Goal: Task Accomplishment & Management: Complete application form

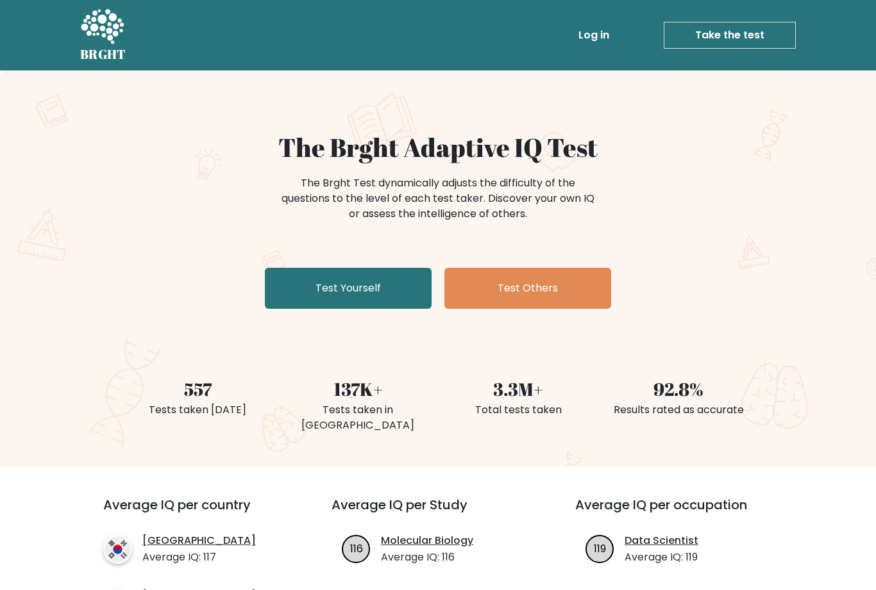
click at [332, 297] on link "Test Yourself" at bounding box center [348, 288] width 167 height 41
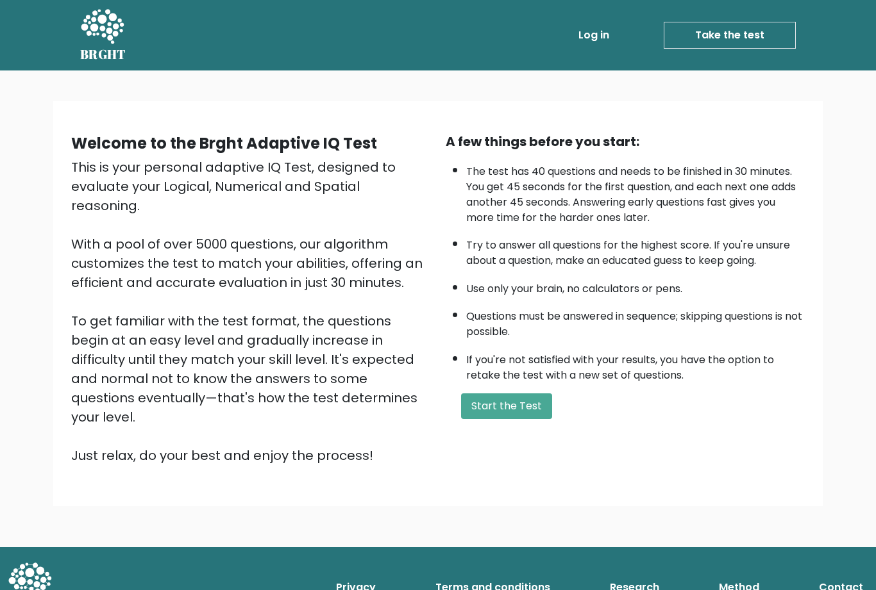
click at [519, 394] on button "Start the Test" at bounding box center [506, 407] width 91 height 26
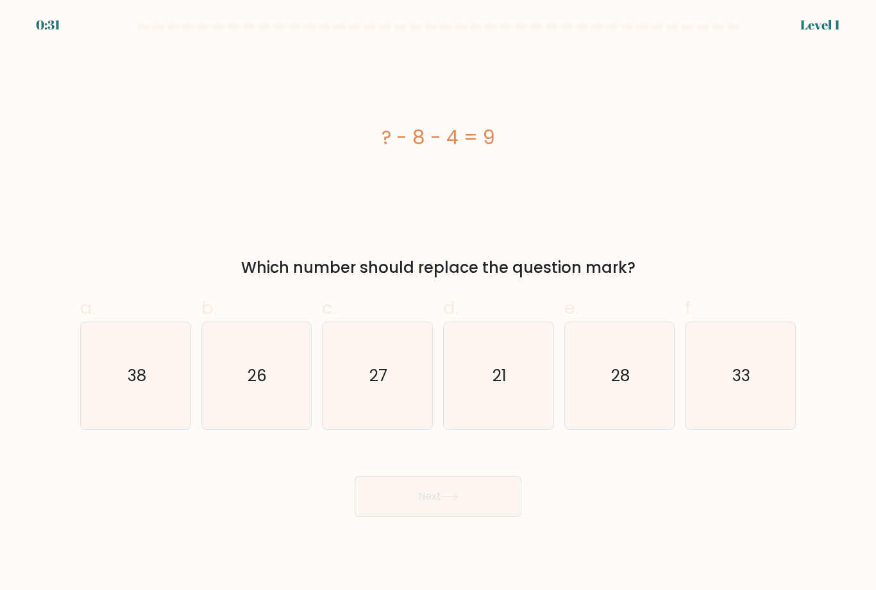
click at [499, 429] on icon "21" at bounding box center [498, 375] width 107 height 107
click at [439, 304] on input "d. 21" at bounding box center [438, 300] width 1 height 8
radio input "true"
click at [438, 507] on button "Next" at bounding box center [438, 496] width 167 height 41
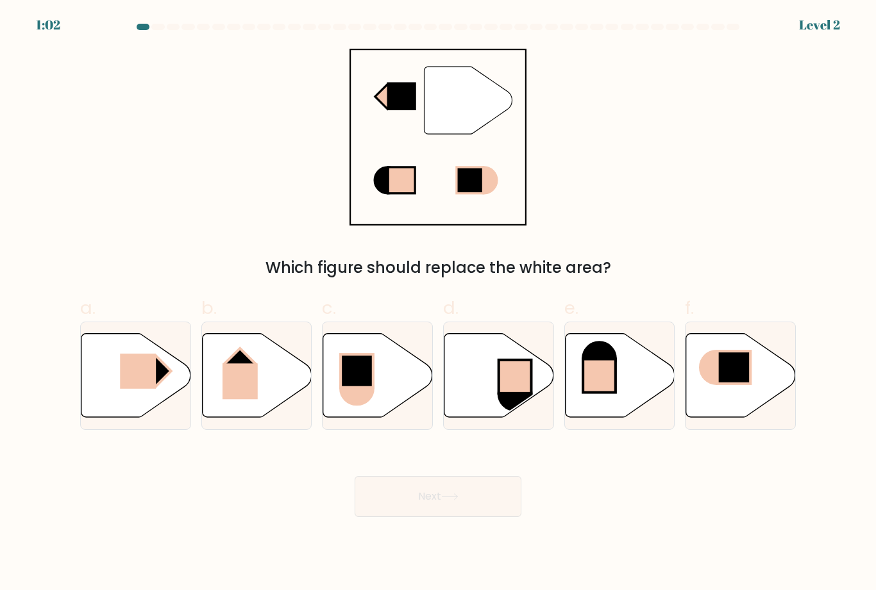
click at [159, 408] on icon at bounding box center [136, 375] width 110 height 84
click at [438, 304] on input "a." at bounding box center [438, 300] width 1 height 8
radio input "true"
click at [178, 381] on icon at bounding box center [136, 375] width 108 height 83
click at [438, 304] on input "a." at bounding box center [438, 300] width 1 height 8
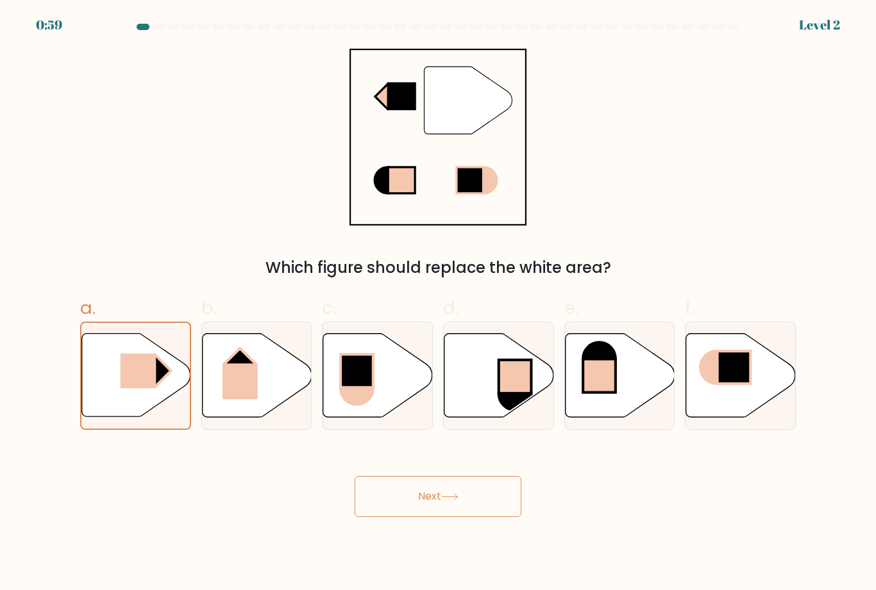
click at [414, 517] on button "Next" at bounding box center [438, 496] width 167 height 41
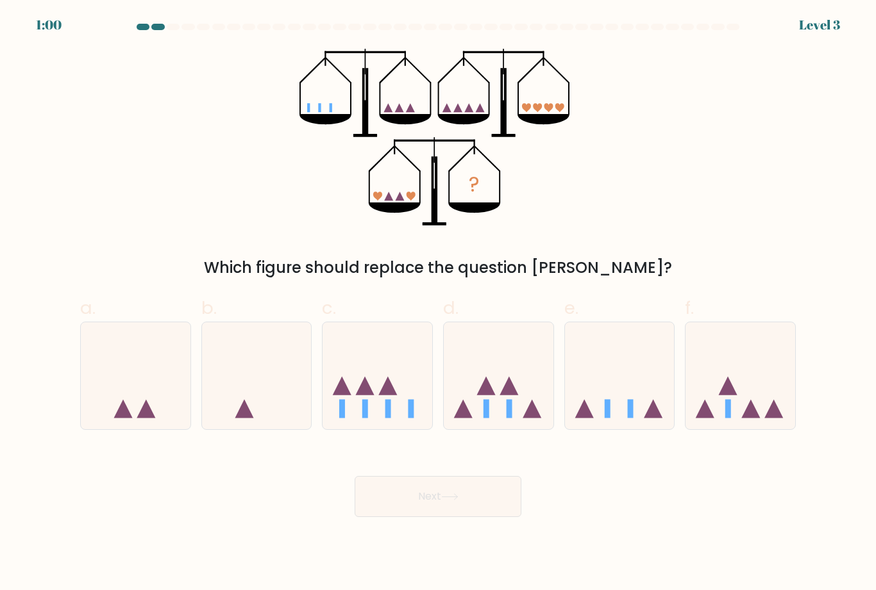
click at [590, 405] on icon at bounding box center [620, 376] width 110 height 90
click at [439, 304] on input "e." at bounding box center [438, 300] width 1 height 8
radio input "true"
click at [458, 517] on button "Next" at bounding box center [438, 496] width 167 height 41
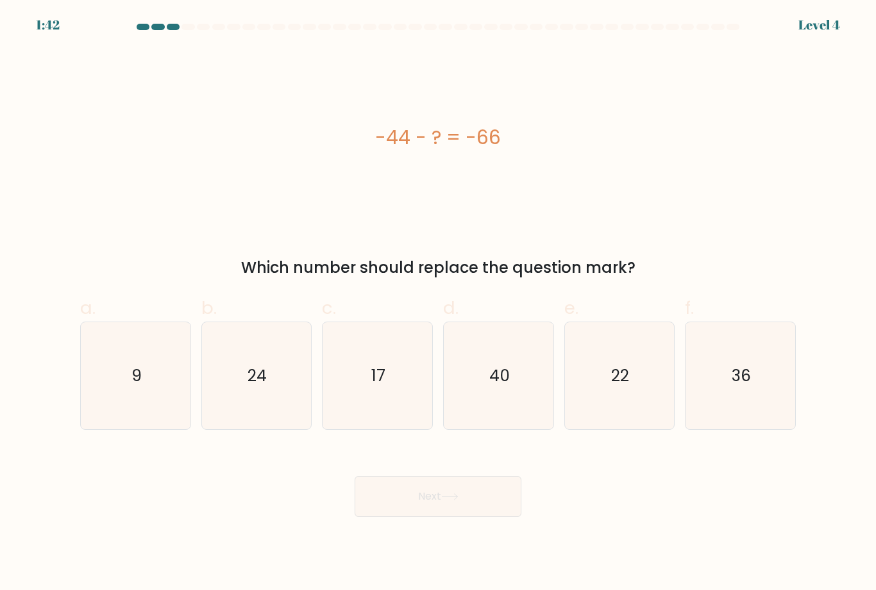
click at [119, 178] on div "-44 - ? = -66" at bounding box center [437, 137] width 715 height 177
click at [645, 412] on icon "22" at bounding box center [618, 375] width 107 height 107
click at [439, 304] on input "e. 22" at bounding box center [438, 300] width 1 height 8
radio input "true"
click at [483, 515] on button "Next" at bounding box center [438, 496] width 167 height 41
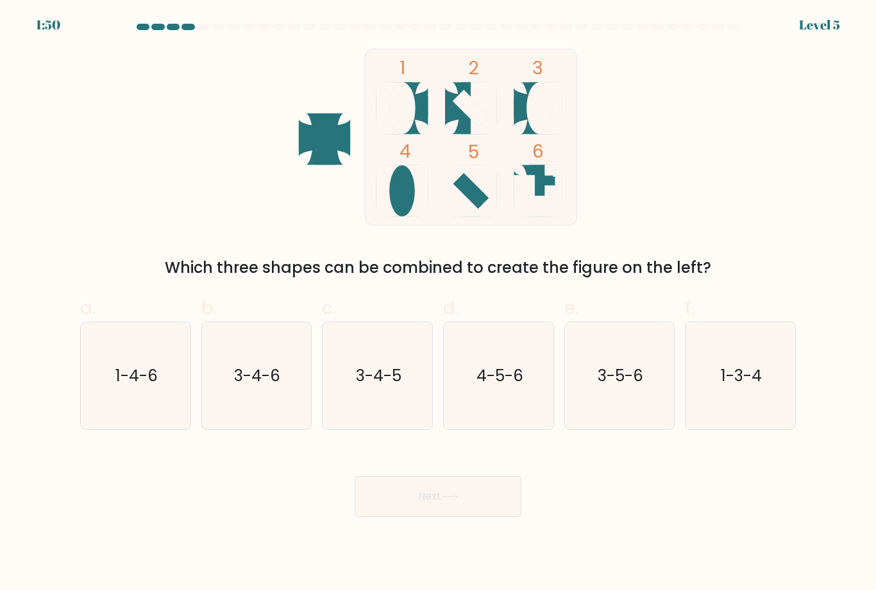
click at [710, 391] on icon "1-3-4" at bounding box center [740, 375] width 107 height 107
click at [439, 304] on input "f. 1-3-4" at bounding box center [438, 300] width 1 height 8
radio input "true"
click at [478, 517] on button "Next" at bounding box center [438, 496] width 167 height 41
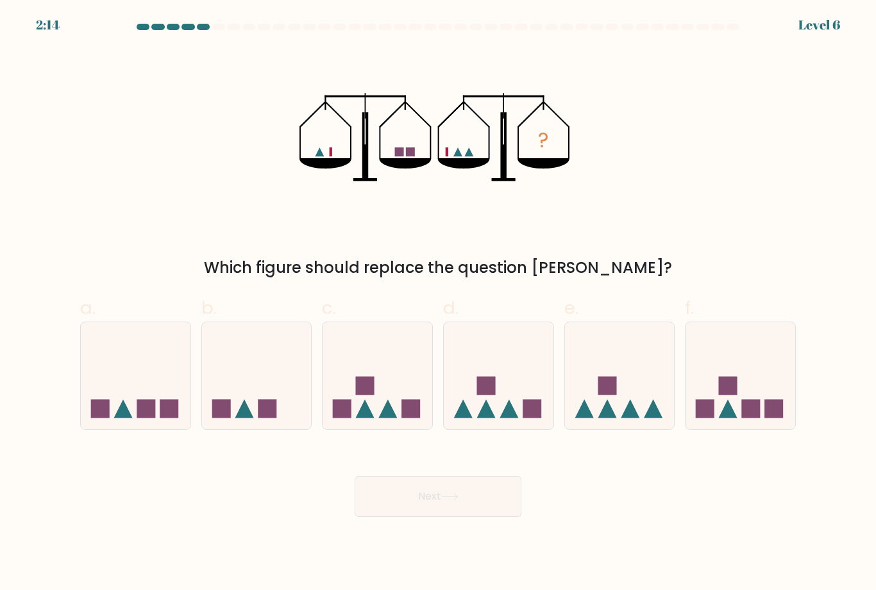
click at [272, 404] on icon at bounding box center [257, 376] width 110 height 90
click at [438, 304] on input "b." at bounding box center [438, 300] width 1 height 8
radio input "true"
click at [471, 510] on button "Next" at bounding box center [438, 496] width 167 height 41
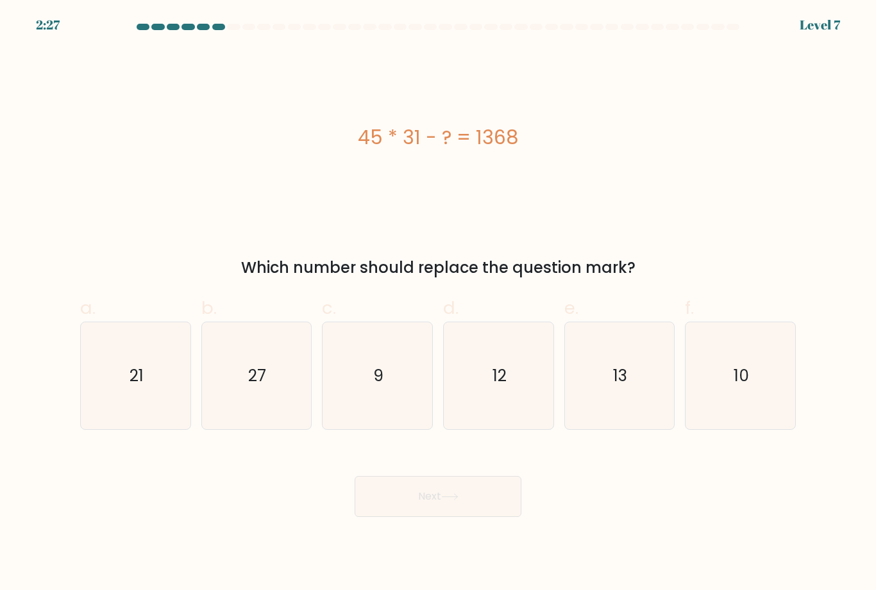
click at [269, 402] on icon "27" at bounding box center [256, 375] width 107 height 107
click at [438, 304] on input "b. 27" at bounding box center [438, 300] width 1 height 8
radio input "true"
click at [456, 495] on button "Next" at bounding box center [438, 496] width 167 height 41
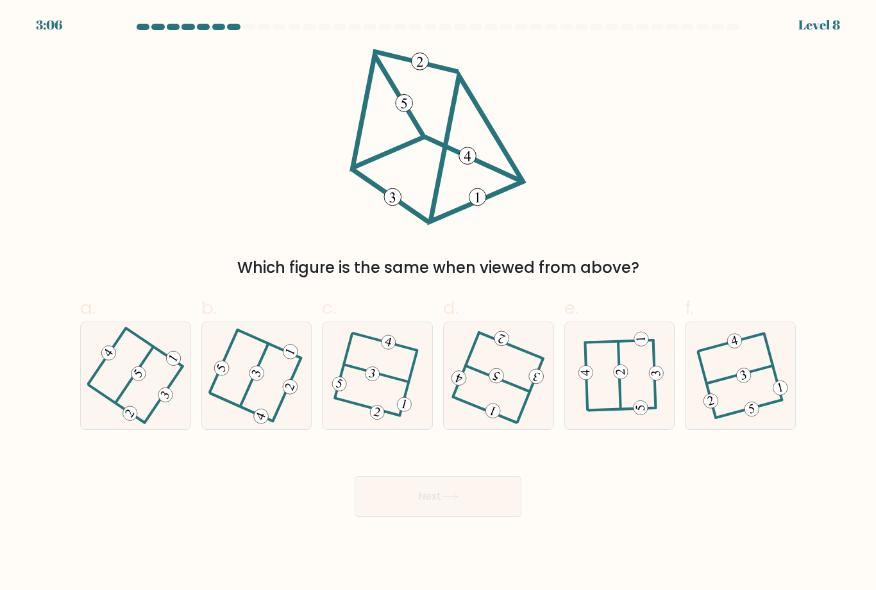
click at [259, 264] on div "Which figure is the same when viewed from above?" at bounding box center [437, 164] width 731 height 231
click at [589, 419] on icon at bounding box center [619, 376] width 83 height 86
click at [439, 304] on input "e." at bounding box center [438, 300] width 1 height 8
radio input "true"
click at [484, 517] on button "Next" at bounding box center [438, 496] width 167 height 41
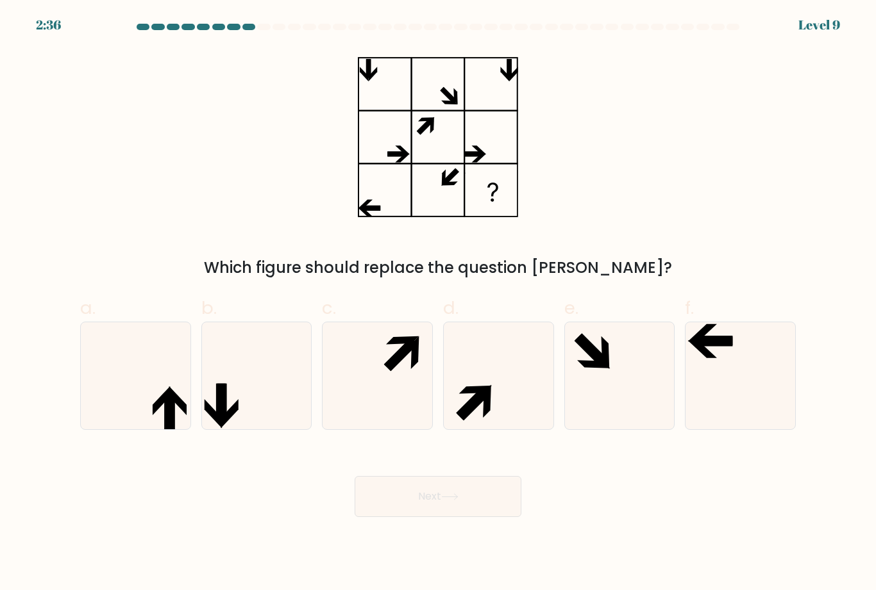
click at [709, 392] on icon at bounding box center [740, 375] width 107 height 107
click at [439, 304] on input "f." at bounding box center [438, 300] width 1 height 8
radio input "true"
click at [480, 506] on button "Next" at bounding box center [438, 496] width 167 height 41
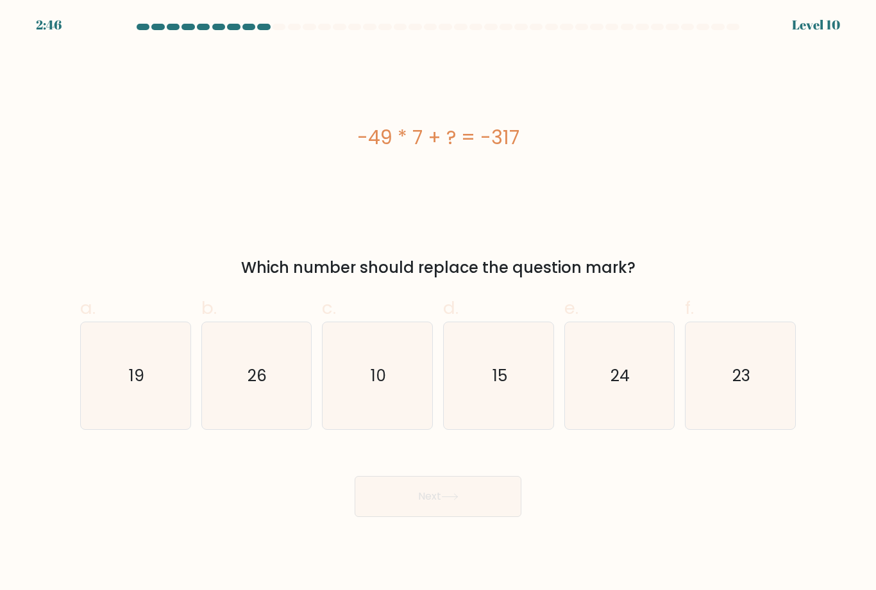
click at [280, 403] on icon "26" at bounding box center [256, 375] width 107 height 107
click at [438, 304] on input "b. 26" at bounding box center [438, 300] width 1 height 8
radio input "true"
click at [400, 510] on button "Next" at bounding box center [438, 496] width 167 height 41
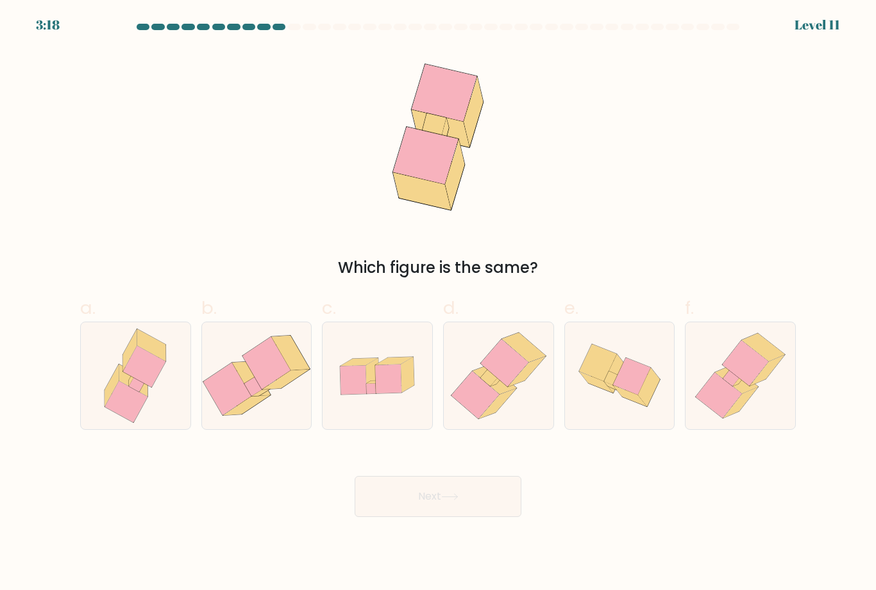
click at [519, 424] on icon at bounding box center [498, 375] width 105 height 107
click at [439, 304] on input "d." at bounding box center [438, 300] width 1 height 8
radio input "true"
click at [474, 517] on button "Next" at bounding box center [438, 496] width 167 height 41
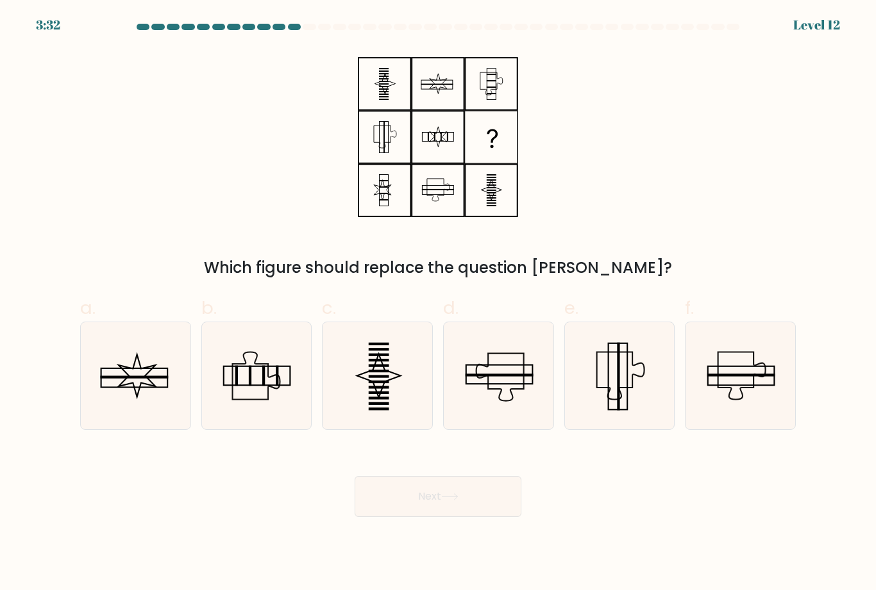
click at [401, 419] on icon at bounding box center [377, 375] width 107 height 107
click at [438, 304] on input "c." at bounding box center [438, 300] width 1 height 8
radio input "true"
click at [453, 514] on button "Next" at bounding box center [438, 496] width 167 height 41
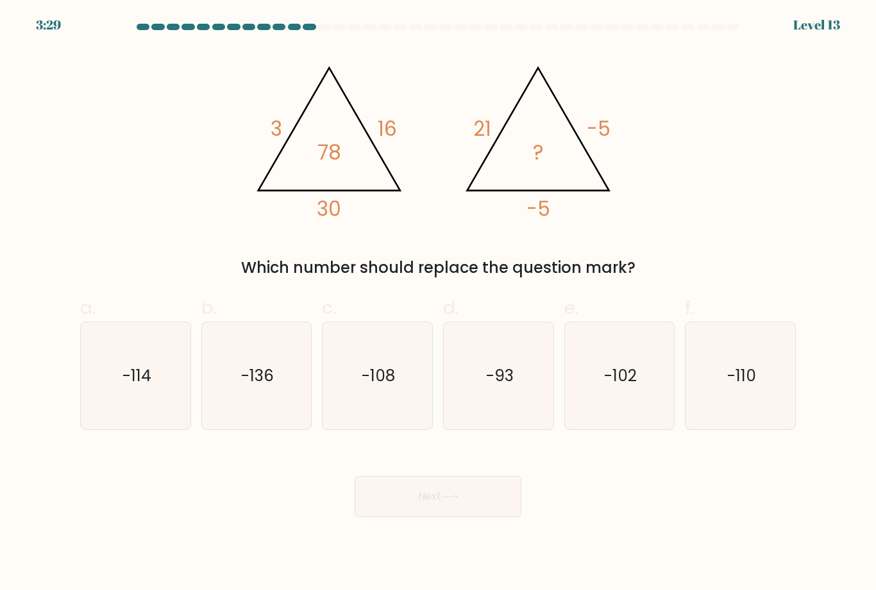
click at [698, 385] on icon "-110" at bounding box center [740, 375] width 107 height 107
click at [439, 304] on input "f. -110" at bounding box center [438, 300] width 1 height 8
radio input "true"
click at [447, 517] on button "Next" at bounding box center [438, 496] width 167 height 41
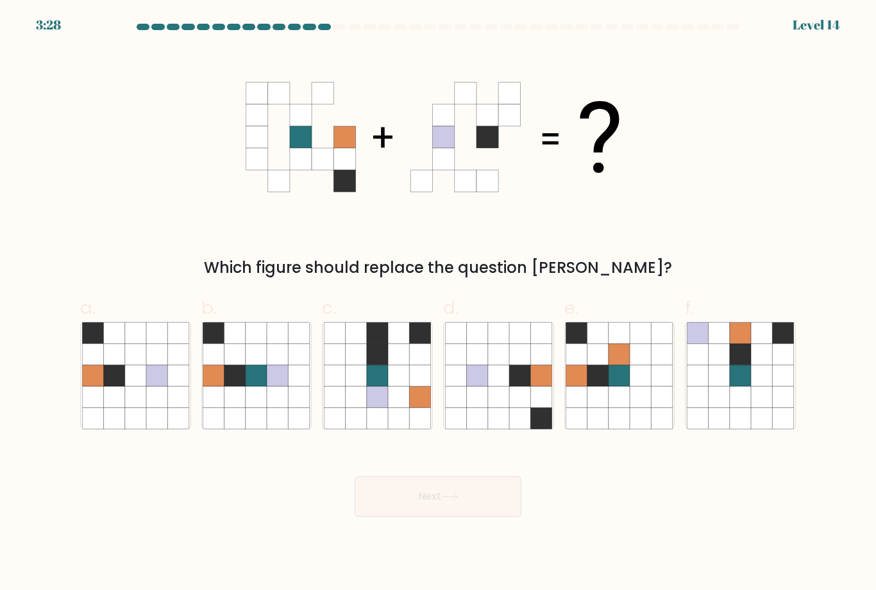
click at [440, 516] on button "Next" at bounding box center [438, 496] width 167 height 41
click at [225, 310] on label "b." at bounding box center [256, 362] width 111 height 135
click at [438, 304] on input "b." at bounding box center [438, 300] width 1 height 8
radio input "true"
click at [455, 242] on div "Which figure should replace the question mark?" at bounding box center [437, 164] width 731 height 231
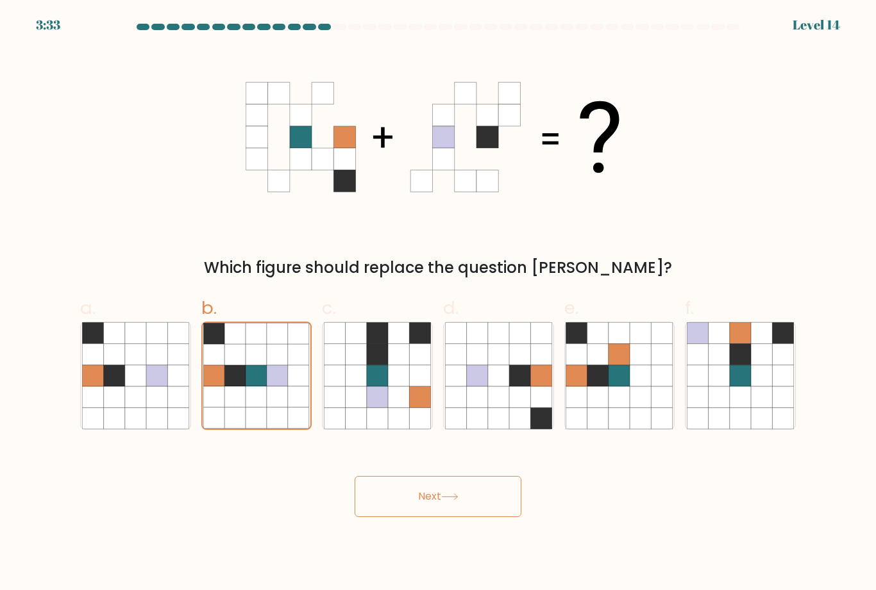
click at [411, 510] on button "Next" at bounding box center [438, 496] width 167 height 41
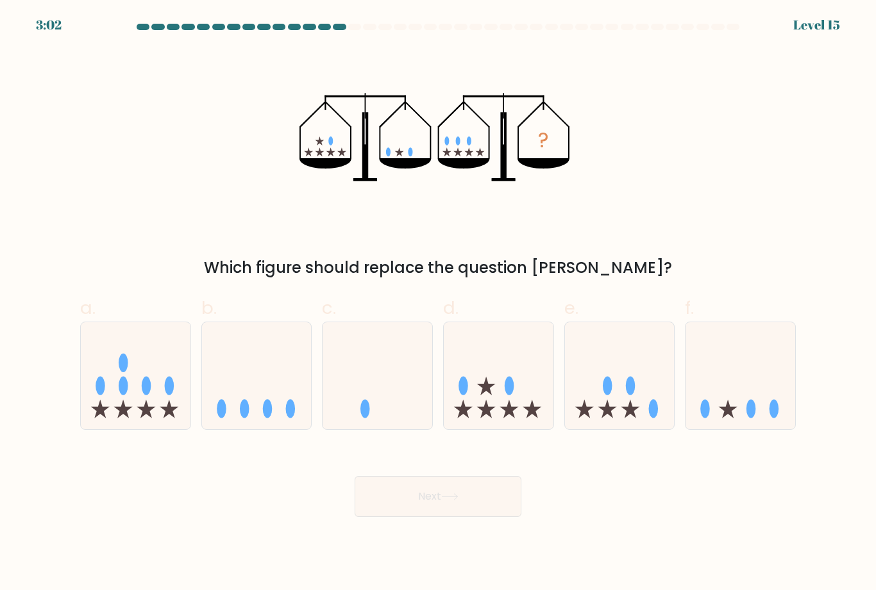
click at [339, 401] on icon at bounding box center [377, 376] width 110 height 90
click at [438, 304] on input "c." at bounding box center [438, 300] width 1 height 8
radio input "true"
click at [103, 395] on ellipse at bounding box center [101, 385] width 10 height 19
click at [438, 304] on input "a." at bounding box center [438, 300] width 1 height 8
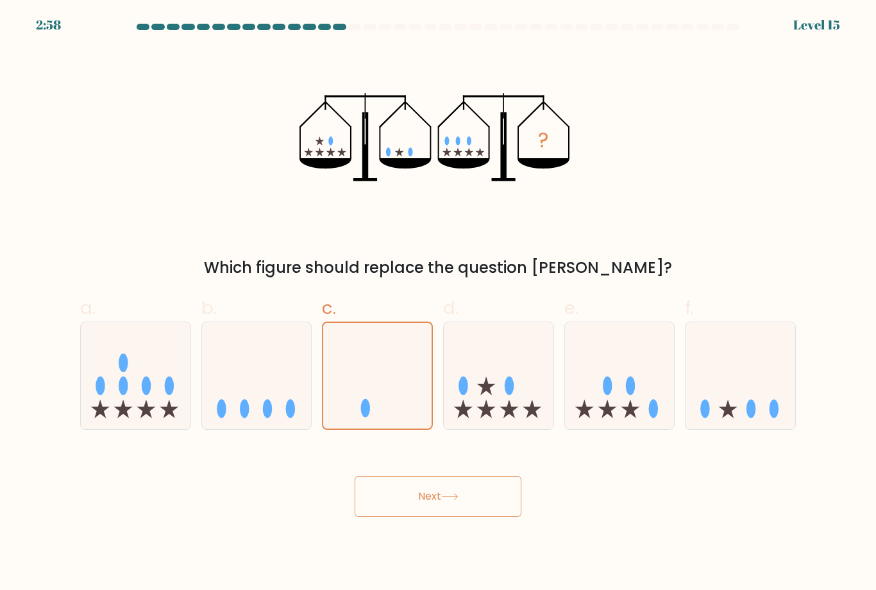
radio input "true"
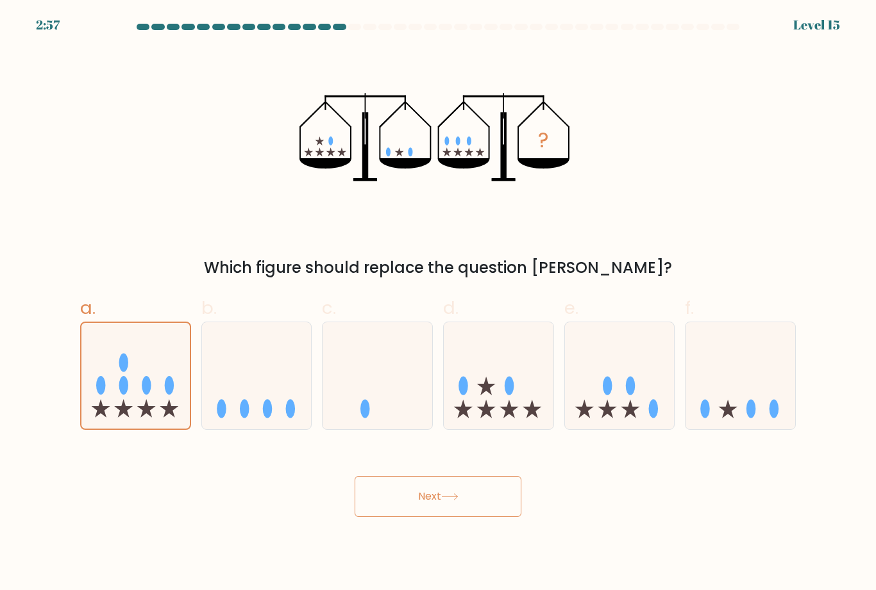
scroll to position [41, 0]
click at [402, 481] on button "Next" at bounding box center [438, 496] width 167 height 41
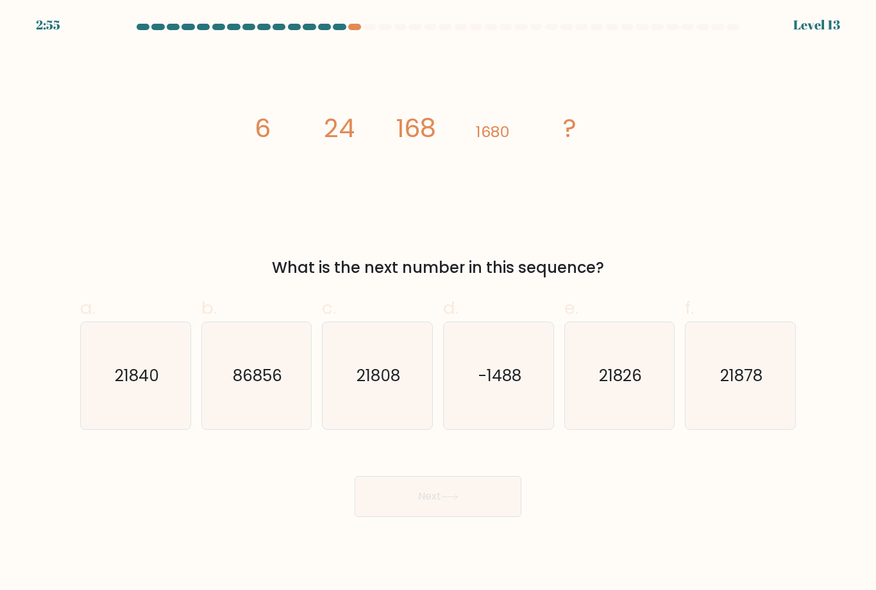
click at [389, 476] on button "Next" at bounding box center [438, 496] width 167 height 41
click at [123, 446] on div "Next" at bounding box center [437, 482] width 731 height 72
click at [106, 421] on icon "21840" at bounding box center [135, 375] width 107 height 107
click at [438, 304] on input "a. 21840" at bounding box center [438, 300] width 1 height 8
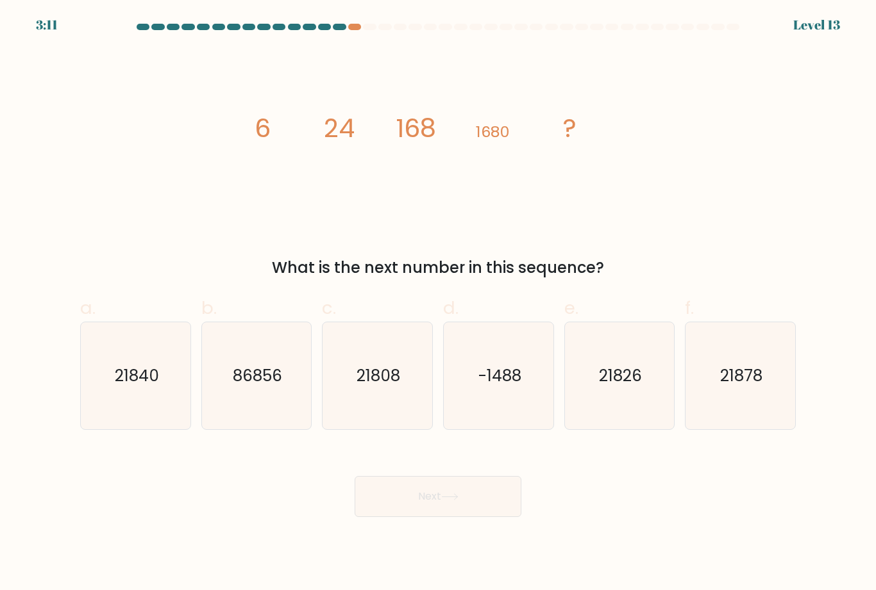
radio input "true"
click at [356, 513] on button "Next" at bounding box center [438, 496] width 167 height 41
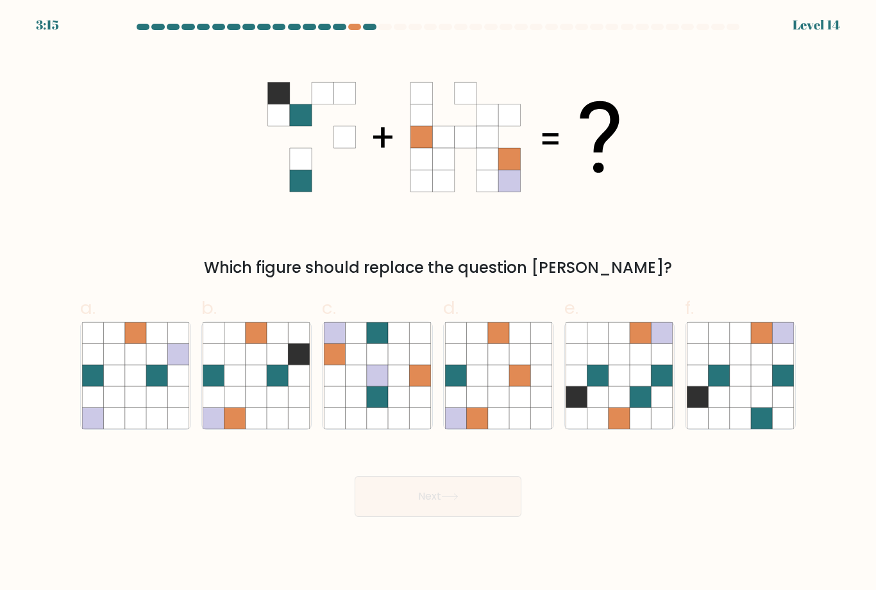
click at [247, 387] on icon at bounding box center [256, 375] width 21 height 21
click at [438, 304] on input "b." at bounding box center [438, 300] width 1 height 8
radio input "true"
click at [404, 517] on button "Next" at bounding box center [438, 496] width 167 height 41
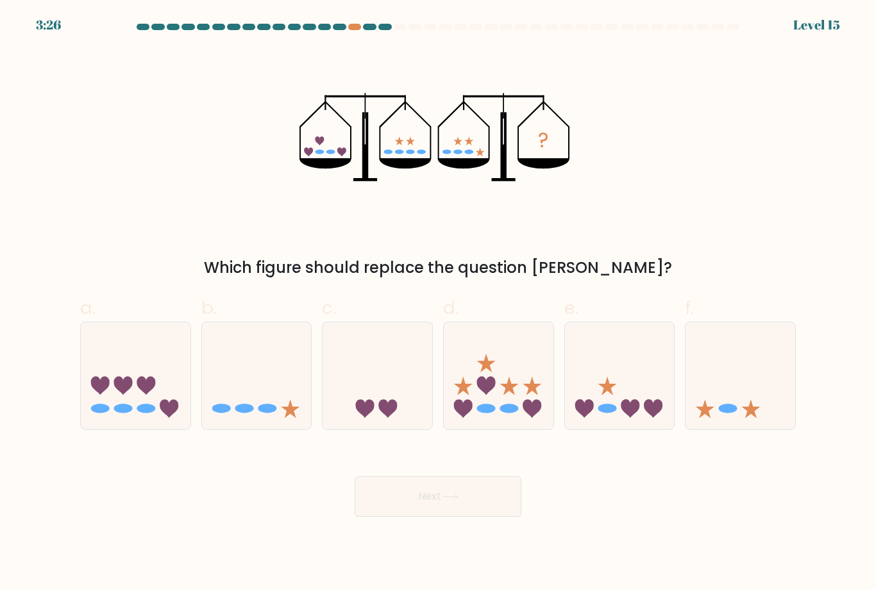
click at [199, 487] on div "Next" at bounding box center [437, 482] width 731 height 72
click at [130, 371] on icon at bounding box center [136, 376] width 110 height 90
click at [438, 304] on input "a." at bounding box center [438, 300] width 1 height 8
radio input "true"
click at [430, 498] on button "Next" at bounding box center [438, 496] width 167 height 41
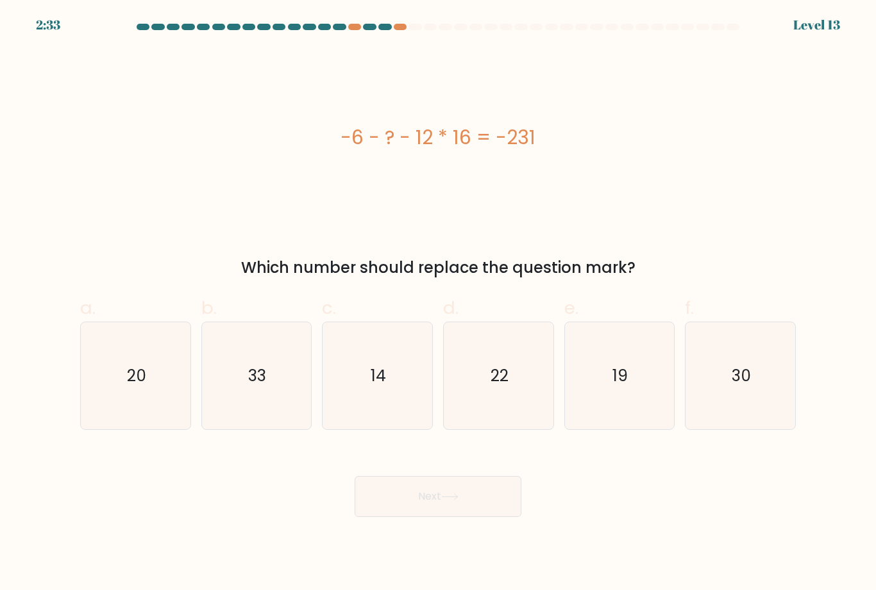
click at [449, 515] on button "Next" at bounding box center [438, 496] width 167 height 41
click at [286, 475] on div "Next" at bounding box center [437, 482] width 731 height 72
click at [817, 1] on div "2:52 Level 13" at bounding box center [438, 7] width 876 height 15
click at [273, 393] on icon "33" at bounding box center [256, 375] width 107 height 107
click at [438, 304] on input "b. 33" at bounding box center [438, 300] width 1 height 8
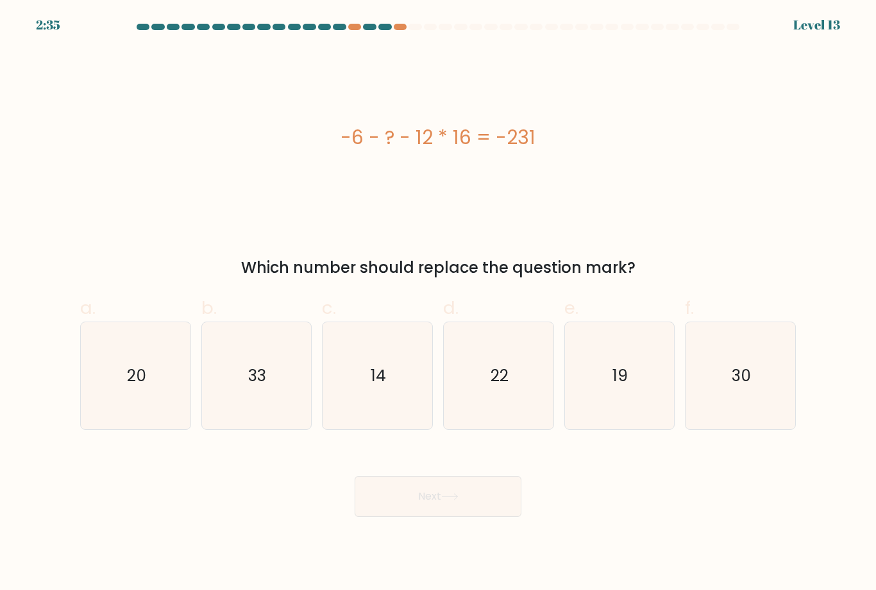
radio input "true"
click at [369, 511] on button "Next" at bounding box center [438, 496] width 167 height 41
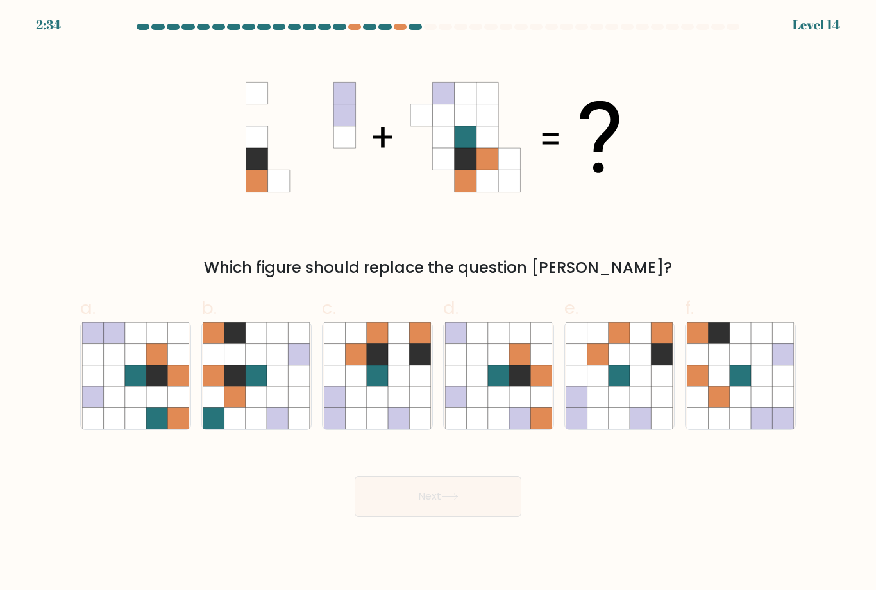
click at [418, 510] on button "Next" at bounding box center [438, 496] width 167 height 41
click at [50, 299] on form at bounding box center [438, 271] width 876 height 494
click at [384, 407] on icon at bounding box center [377, 397] width 21 height 21
click at [438, 304] on input "c." at bounding box center [438, 300] width 1 height 8
radio input "true"
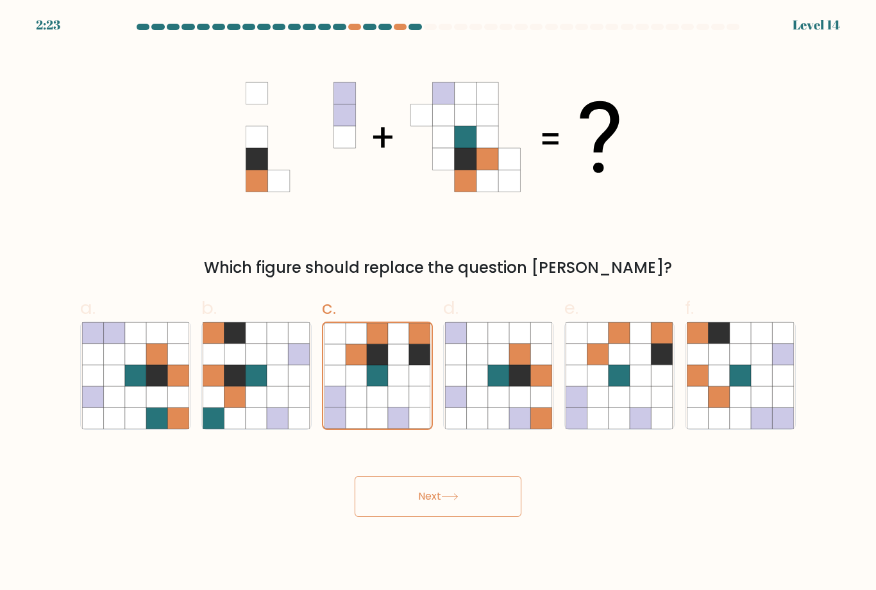
click at [437, 517] on button "Next" at bounding box center [438, 496] width 167 height 41
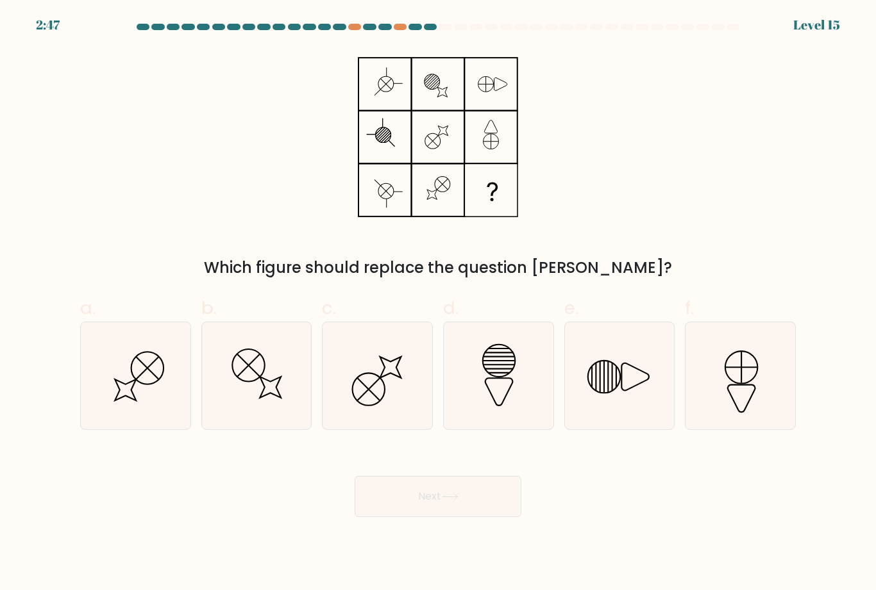
click at [765, 405] on icon at bounding box center [740, 375] width 107 height 107
click at [439, 304] on input "f." at bounding box center [438, 300] width 1 height 8
radio input "true"
click at [467, 517] on button "Next" at bounding box center [438, 496] width 167 height 41
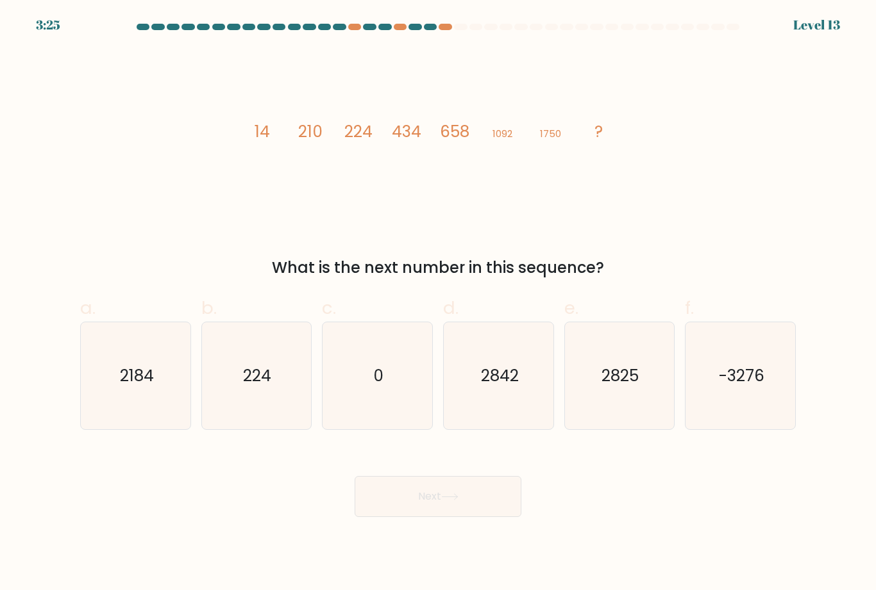
click at [567, 389] on icon "2825" at bounding box center [618, 375] width 107 height 107
click at [439, 304] on input "e. 2825" at bounding box center [438, 300] width 1 height 8
radio input "true"
click at [539, 416] on icon "2842" at bounding box center [498, 375] width 107 height 107
click at [439, 304] on input "d. 2842" at bounding box center [438, 300] width 1 height 8
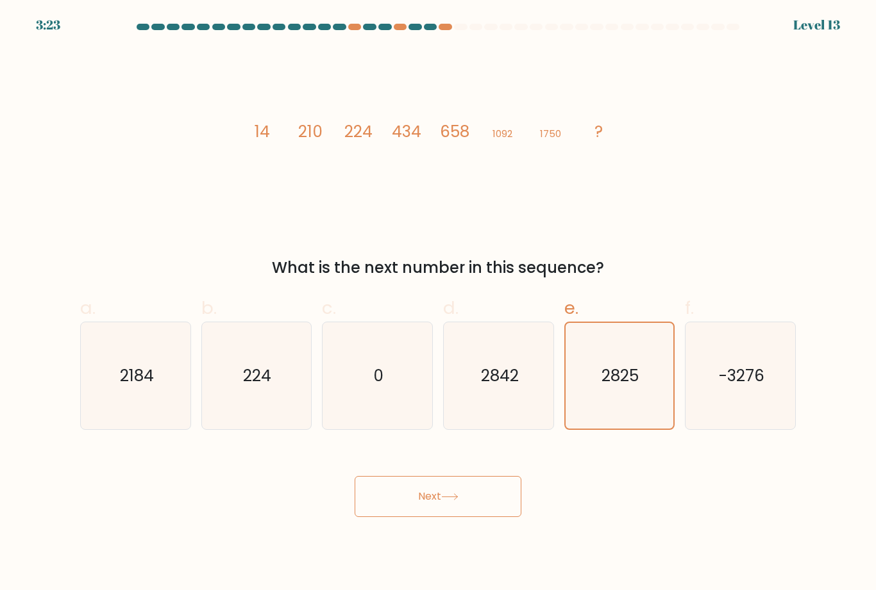
radio input "true"
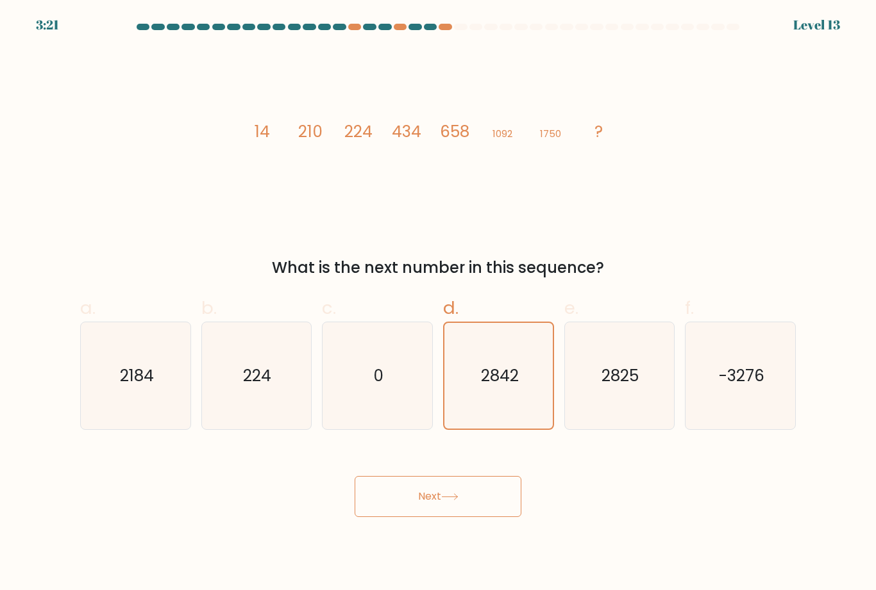
click at [606, 423] on icon "2825" at bounding box center [618, 375] width 107 height 107
click at [439, 304] on input "e. 2825" at bounding box center [438, 300] width 1 height 8
radio input "true"
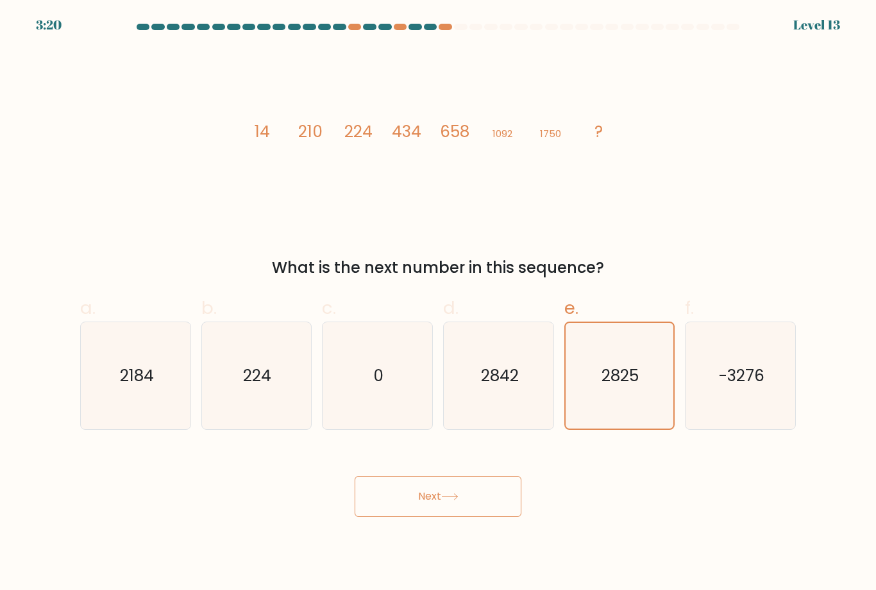
click at [115, 389] on icon "2184" at bounding box center [135, 375] width 107 height 107
click at [438, 304] on input "a. 2184" at bounding box center [438, 300] width 1 height 8
radio input "true"
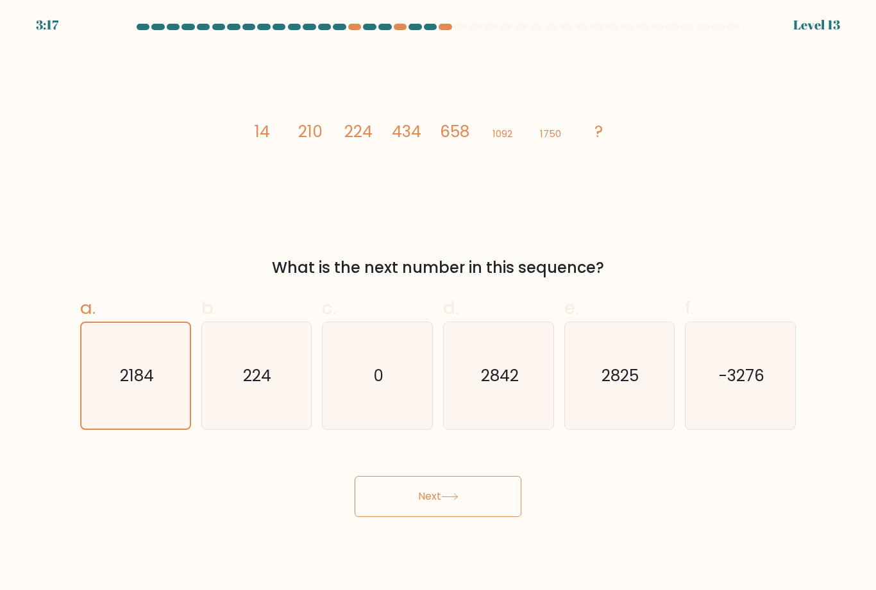
click at [509, 405] on icon "2842" at bounding box center [498, 375] width 107 height 107
click at [439, 304] on input "d. 2842" at bounding box center [438, 300] width 1 height 8
radio input "true"
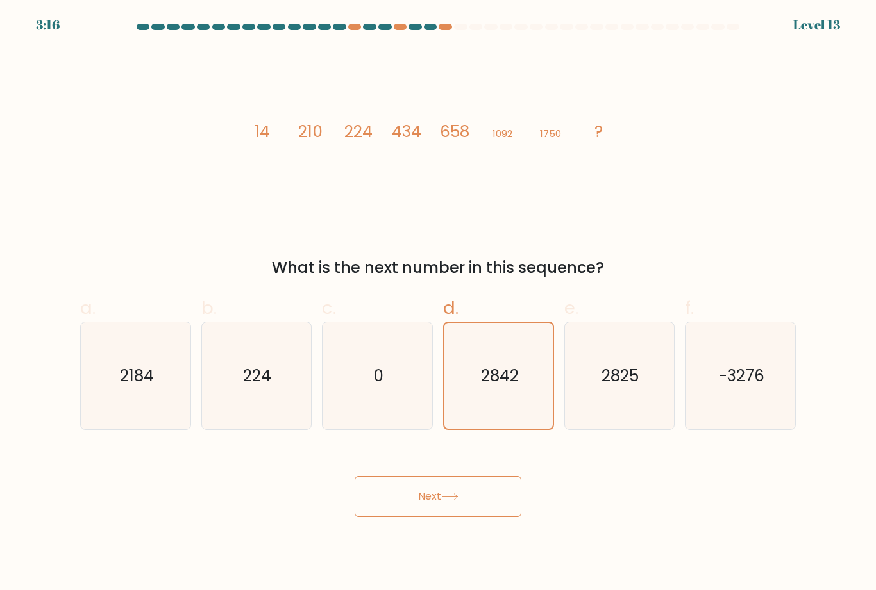
click at [609, 371] on icon "2825" at bounding box center [618, 375] width 107 height 107
click at [439, 304] on input "e. 2825" at bounding box center [438, 300] width 1 height 8
radio input "true"
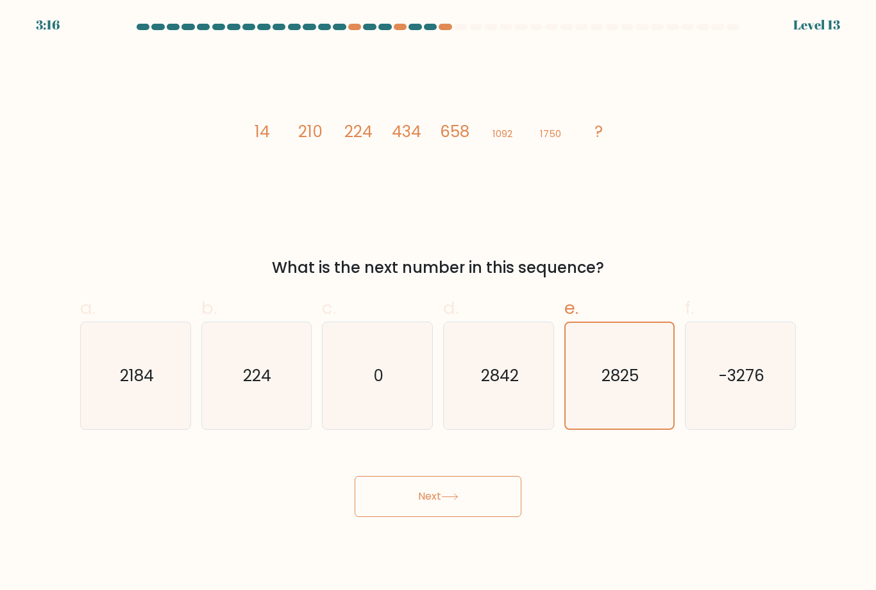
click at [426, 389] on icon "0" at bounding box center [377, 375] width 107 height 107
click at [438, 304] on input "c. 0" at bounding box center [438, 300] width 1 height 8
radio input "true"
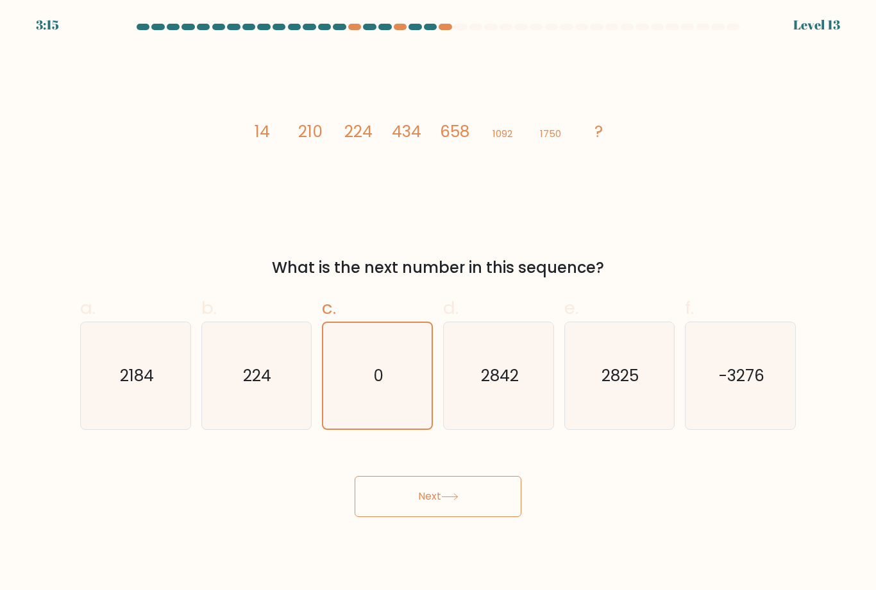
click at [116, 387] on icon "2184" at bounding box center [135, 375] width 107 height 107
click at [438, 304] on input "a. 2184" at bounding box center [438, 300] width 1 height 8
radio input "true"
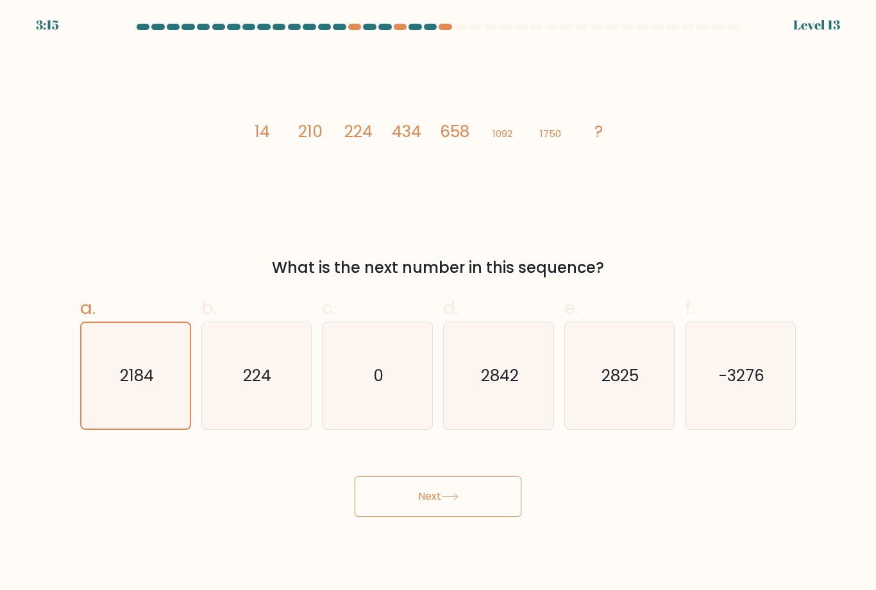
click at [526, 378] on icon "2842" at bounding box center [498, 375] width 107 height 107
click at [439, 304] on input "d. 2842" at bounding box center [438, 300] width 1 height 8
radio input "true"
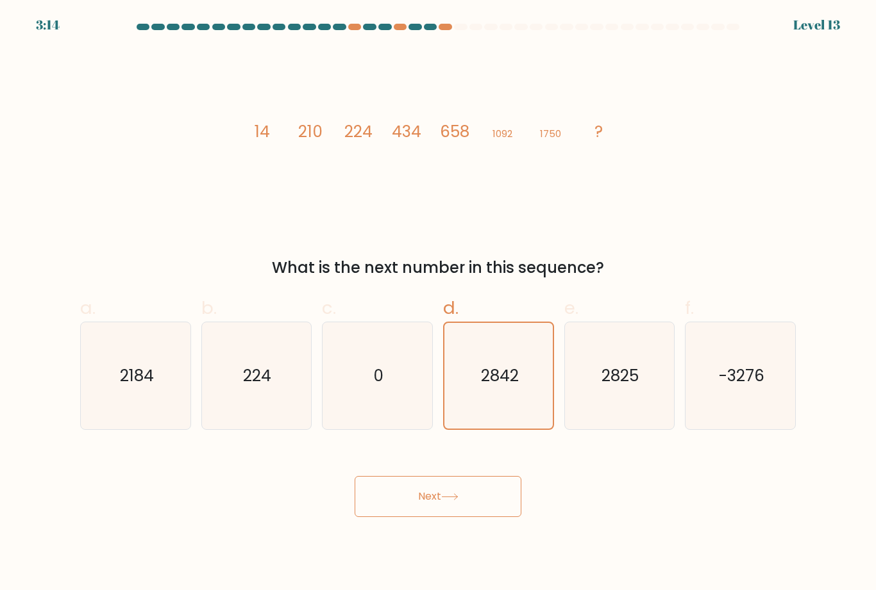
click at [608, 374] on icon "2825" at bounding box center [618, 375] width 107 height 107
click at [439, 304] on input "e. 2825" at bounding box center [438, 300] width 1 height 8
radio input "true"
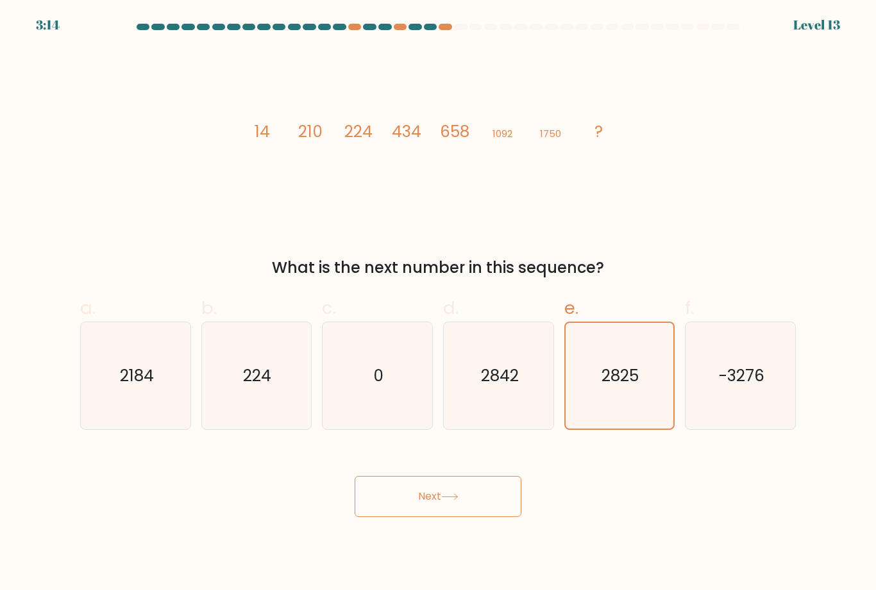
click at [115, 397] on icon "2184" at bounding box center [135, 375] width 107 height 107
click at [438, 304] on input "a. 2184" at bounding box center [438, 300] width 1 height 8
radio input "true"
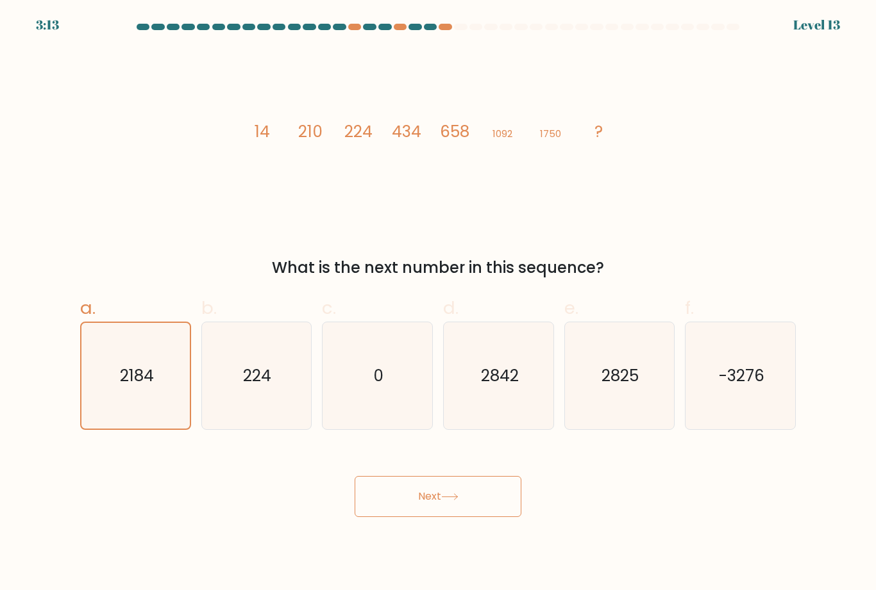
click at [506, 380] on text "2842" at bounding box center [499, 376] width 38 height 22
click at [439, 304] on input "d. 2842" at bounding box center [438, 300] width 1 height 8
radio input "true"
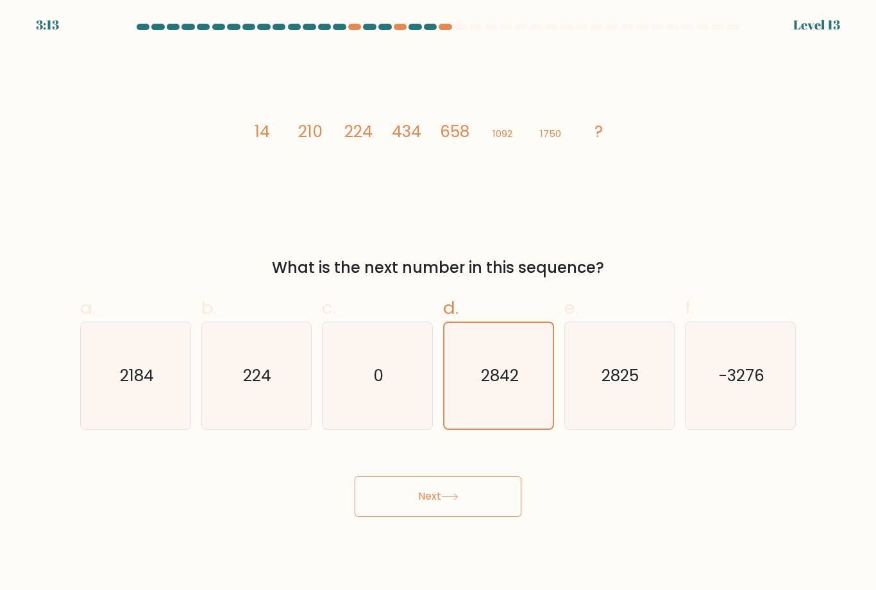
click at [594, 356] on icon "2825" at bounding box center [618, 375] width 107 height 107
click at [439, 304] on input "e. 2825" at bounding box center [438, 300] width 1 height 8
radio input "true"
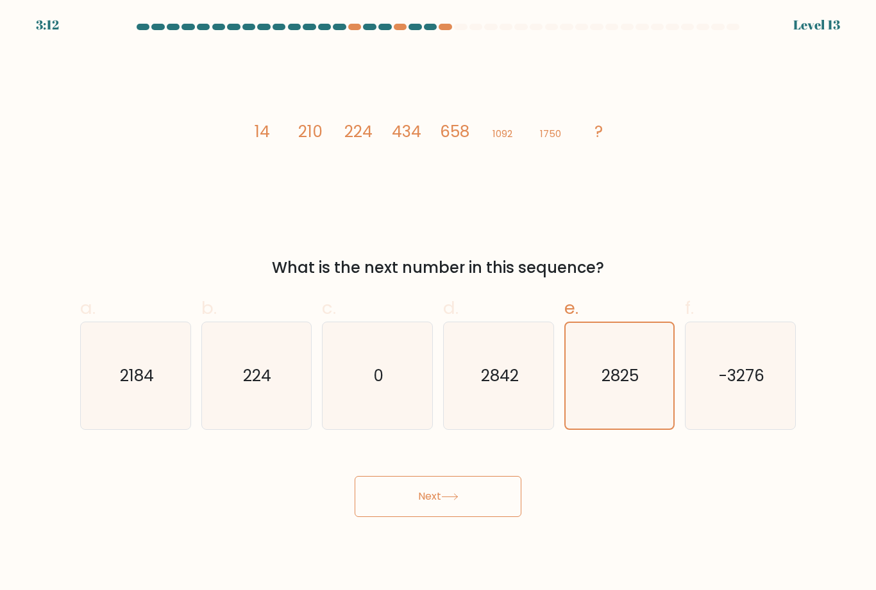
click at [112, 412] on icon "2184" at bounding box center [135, 375] width 107 height 107
click at [438, 304] on input "a. 2184" at bounding box center [438, 300] width 1 height 8
radio input "true"
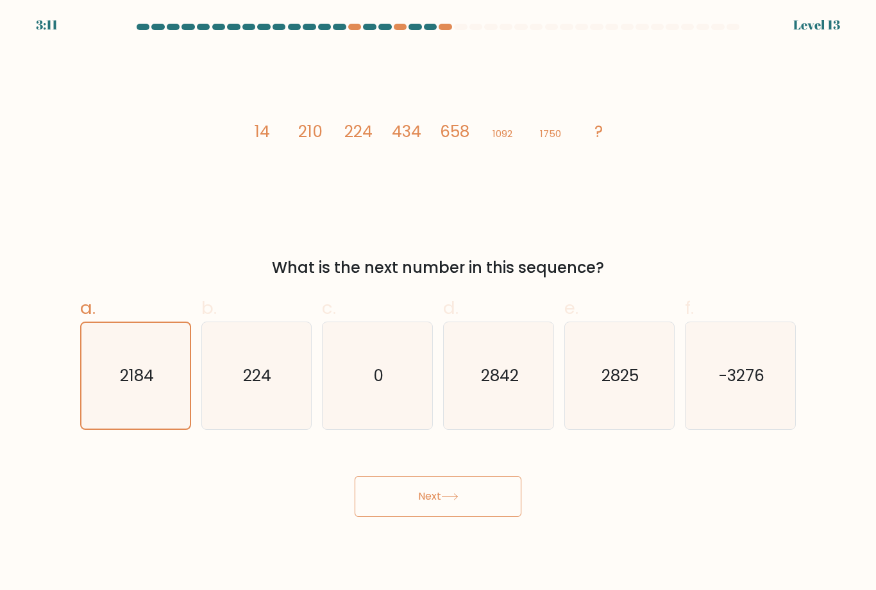
click at [515, 384] on text "2842" at bounding box center [499, 376] width 38 height 22
click at [439, 304] on input "d. 2842" at bounding box center [438, 300] width 1 height 8
radio input "true"
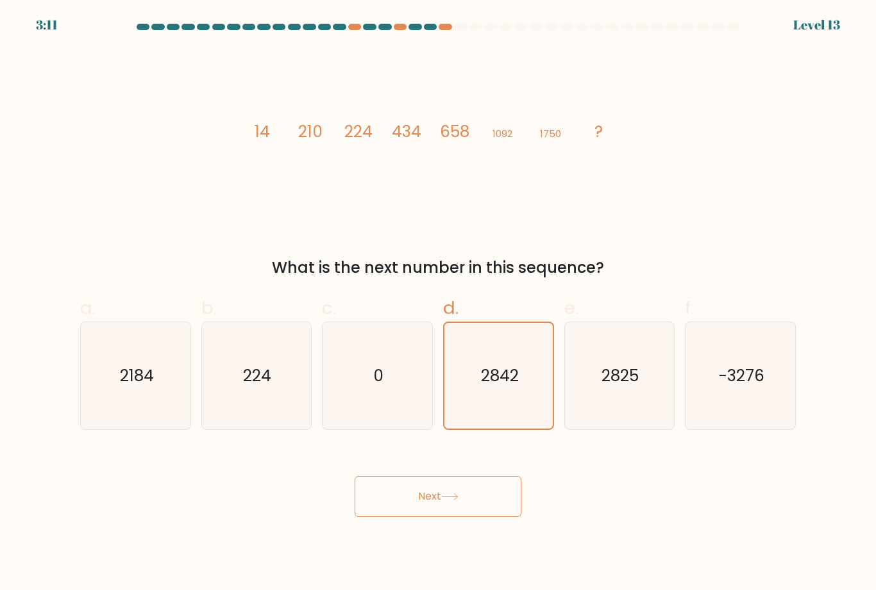
click at [601, 383] on icon "2825" at bounding box center [618, 375] width 107 height 107
click at [439, 304] on input "e. 2825" at bounding box center [438, 300] width 1 height 8
radio input "true"
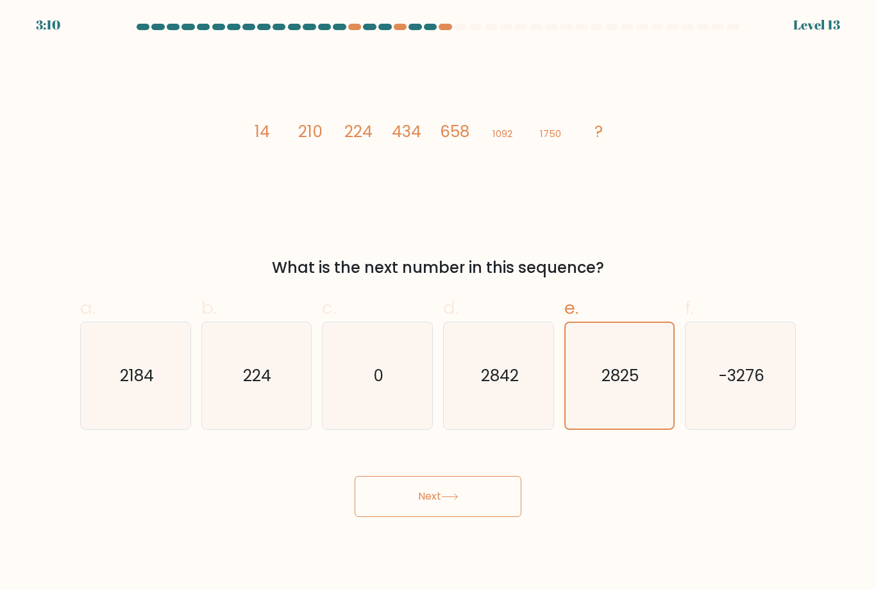
click at [120, 414] on icon "2184" at bounding box center [135, 375] width 107 height 107
click at [438, 304] on input "a. 2184" at bounding box center [438, 300] width 1 height 8
radio input "true"
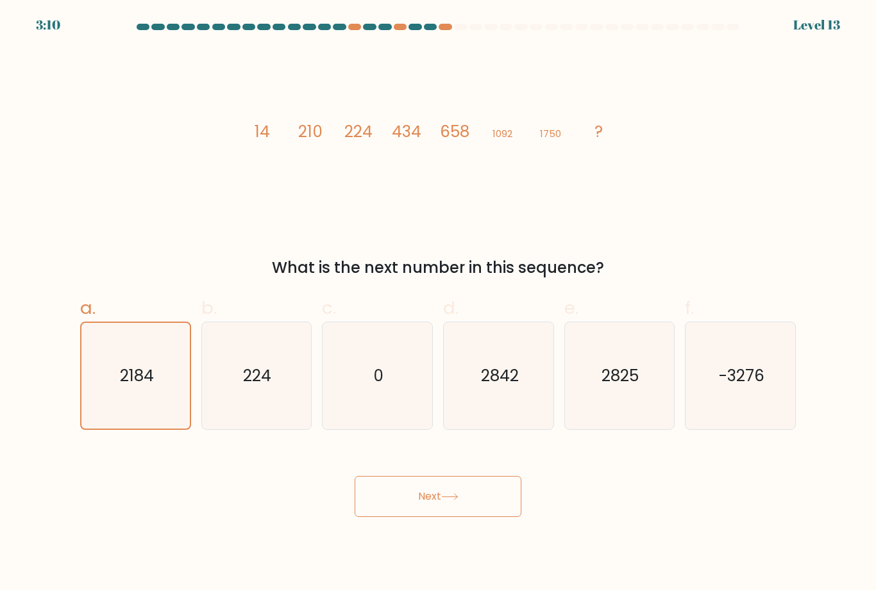
click at [512, 387] on text "2842" at bounding box center [499, 376] width 38 height 22
click at [439, 304] on input "d. 2842" at bounding box center [438, 300] width 1 height 8
radio input "true"
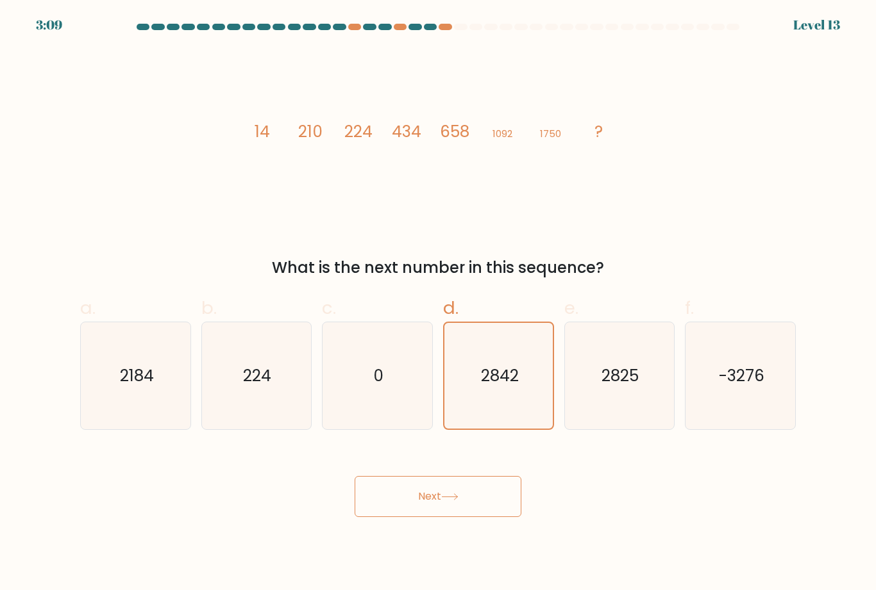
click at [598, 385] on icon "2825" at bounding box center [618, 375] width 107 height 107
click at [439, 304] on input "e. 2825" at bounding box center [438, 300] width 1 height 8
radio input "true"
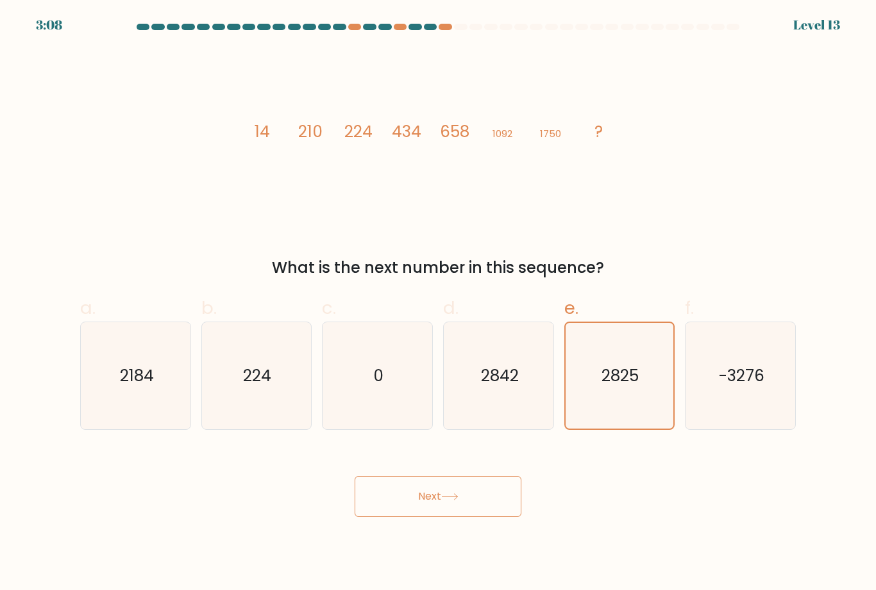
click at [101, 401] on icon "2184" at bounding box center [135, 375] width 107 height 107
click at [438, 304] on input "a. 2184" at bounding box center [438, 300] width 1 height 8
radio input "true"
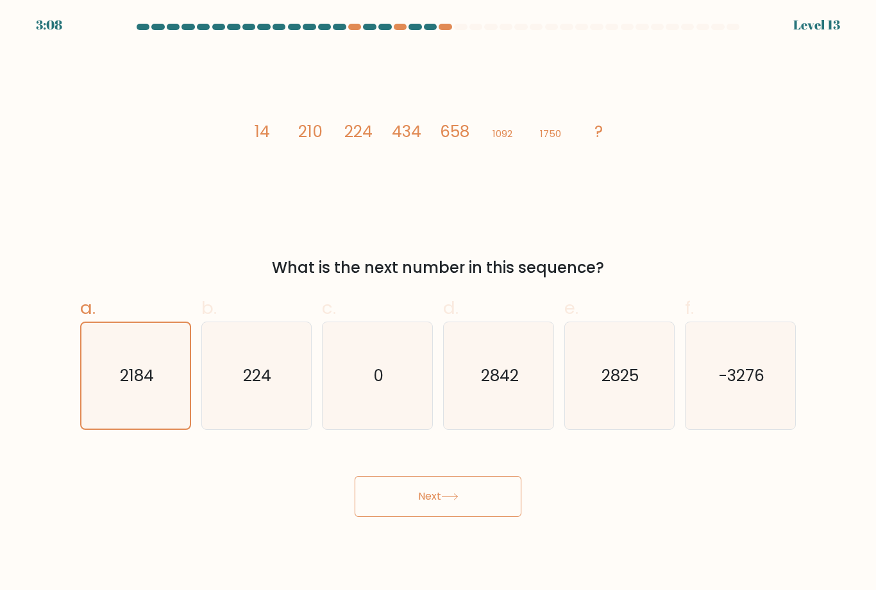
click at [505, 387] on text "2842" at bounding box center [499, 376] width 38 height 22
click at [439, 304] on input "d. 2842" at bounding box center [438, 300] width 1 height 8
radio input "true"
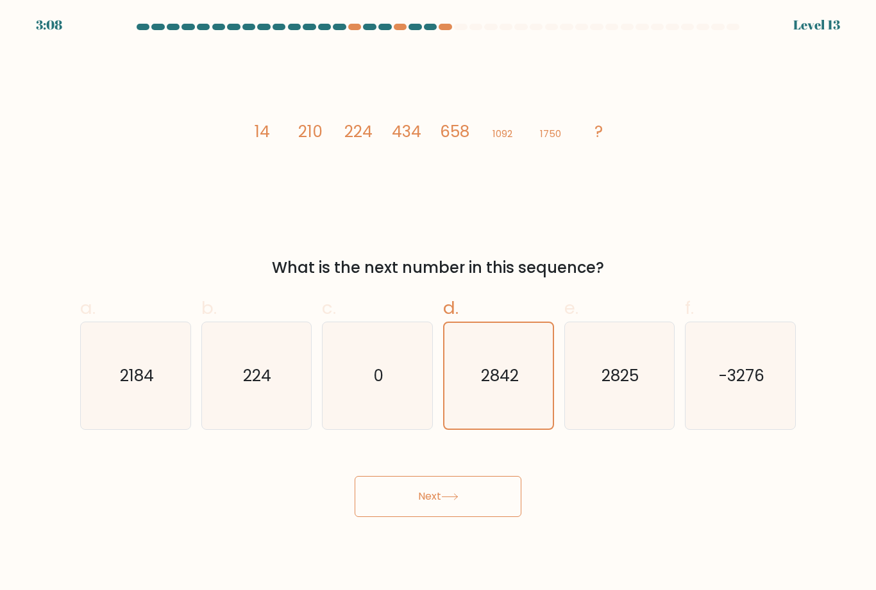
click at [610, 387] on text "2825" at bounding box center [620, 376] width 37 height 22
click at [439, 304] on input "e. 2825" at bounding box center [438, 300] width 1 height 8
radio input "true"
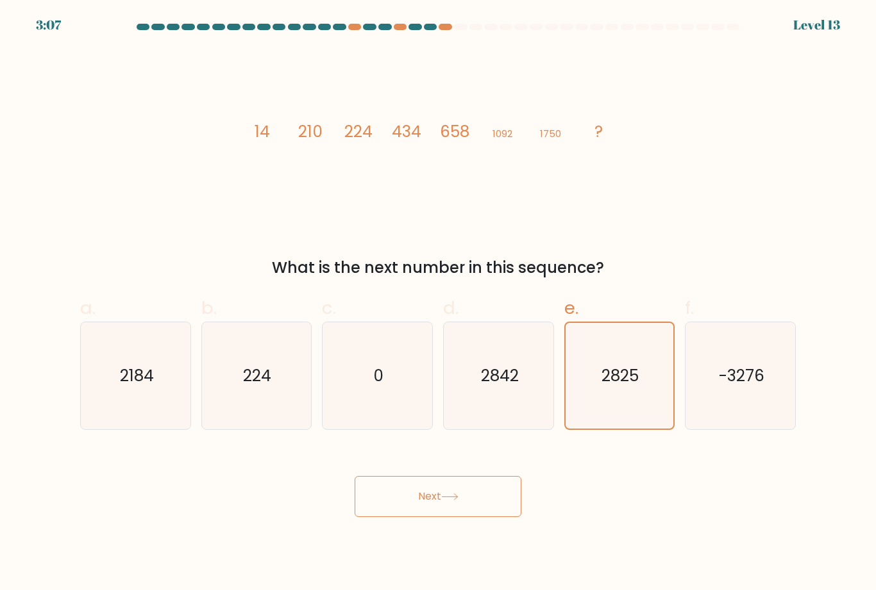
click at [115, 420] on icon "2184" at bounding box center [135, 375] width 107 height 107
click at [438, 304] on input "a. 2184" at bounding box center [438, 300] width 1 height 8
radio input "true"
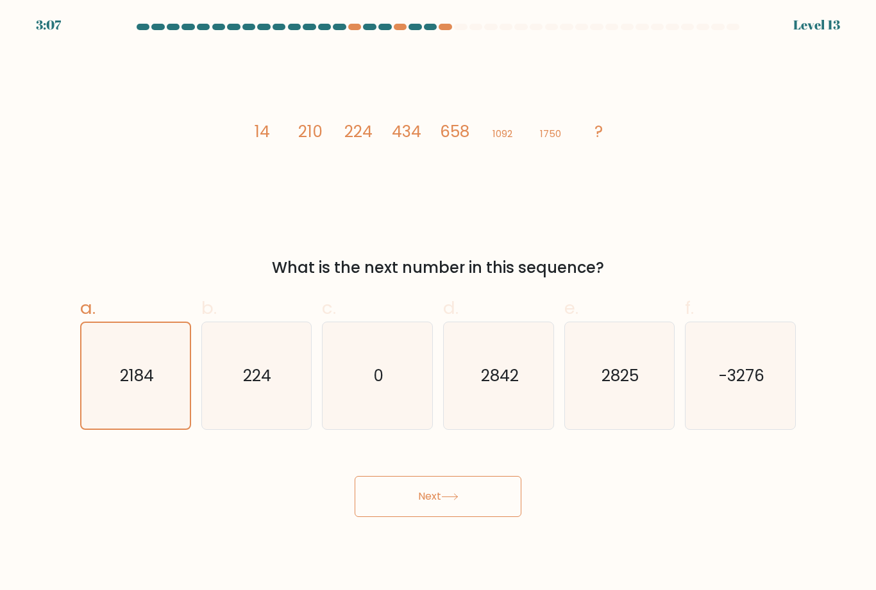
click at [487, 517] on button "Next" at bounding box center [438, 496] width 167 height 41
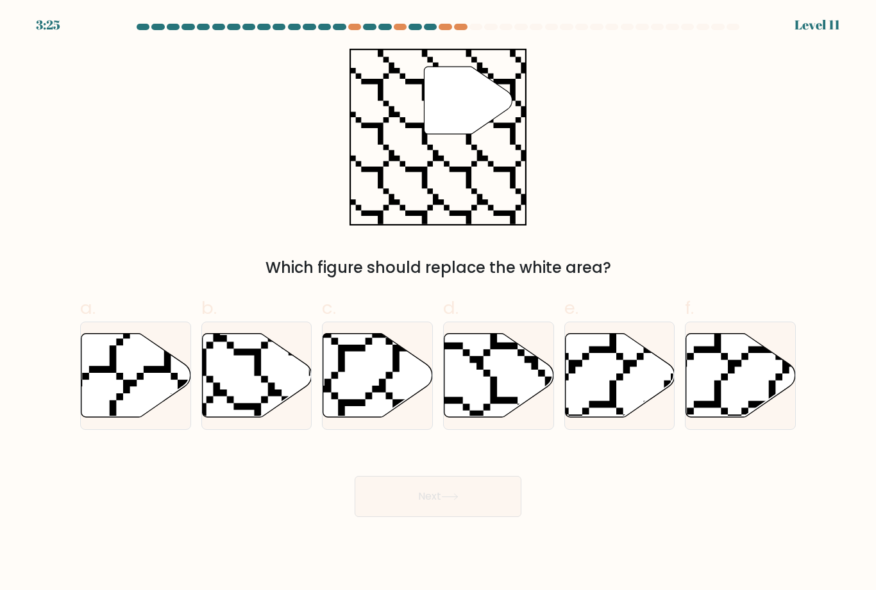
click at [253, 416] on icon at bounding box center [257, 375] width 110 height 84
click at [438, 304] on input "b." at bounding box center [438, 300] width 1 height 8
radio input "true"
click at [408, 515] on button "Next" at bounding box center [438, 496] width 167 height 41
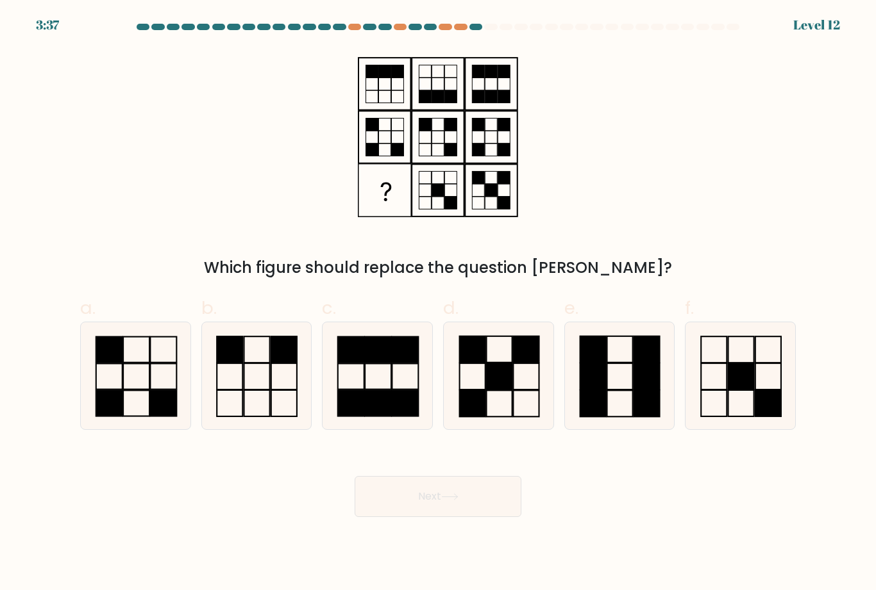
click at [229, 407] on icon at bounding box center [256, 375] width 107 height 107
click at [438, 304] on input "b." at bounding box center [438, 300] width 1 height 8
radio input "true"
click at [412, 517] on button "Next" at bounding box center [438, 496] width 167 height 41
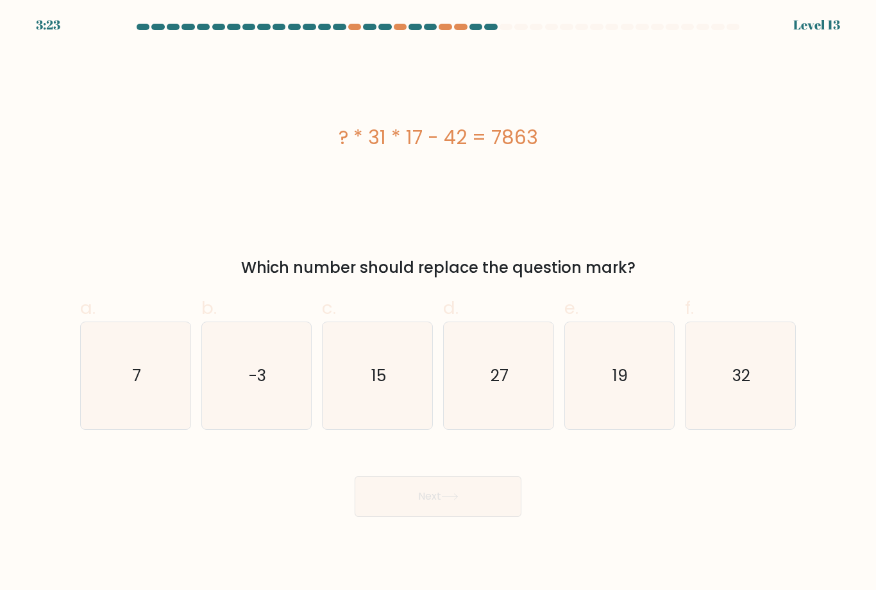
click at [402, 391] on icon "15" at bounding box center [377, 375] width 107 height 107
click at [438, 304] on input "c. 15" at bounding box center [438, 300] width 1 height 8
radio input "true"
click at [457, 501] on icon at bounding box center [449, 497] width 17 height 7
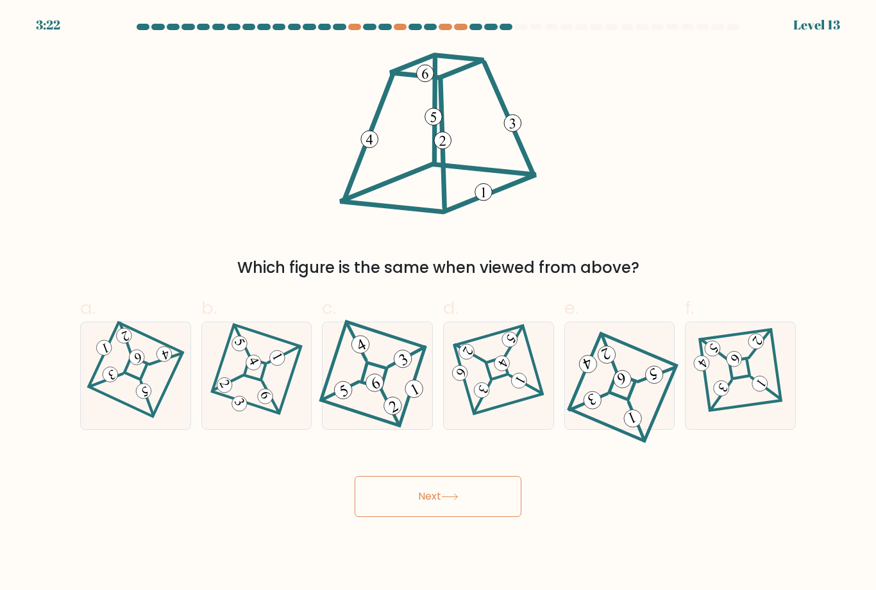
click at [471, 511] on button "Next" at bounding box center [438, 496] width 167 height 41
click at [102, 404] on icon at bounding box center [136, 376] width 74 height 86
click at [438, 304] on input "a." at bounding box center [438, 300] width 1 height 8
radio input "true"
click at [443, 517] on button "Next" at bounding box center [438, 496] width 167 height 41
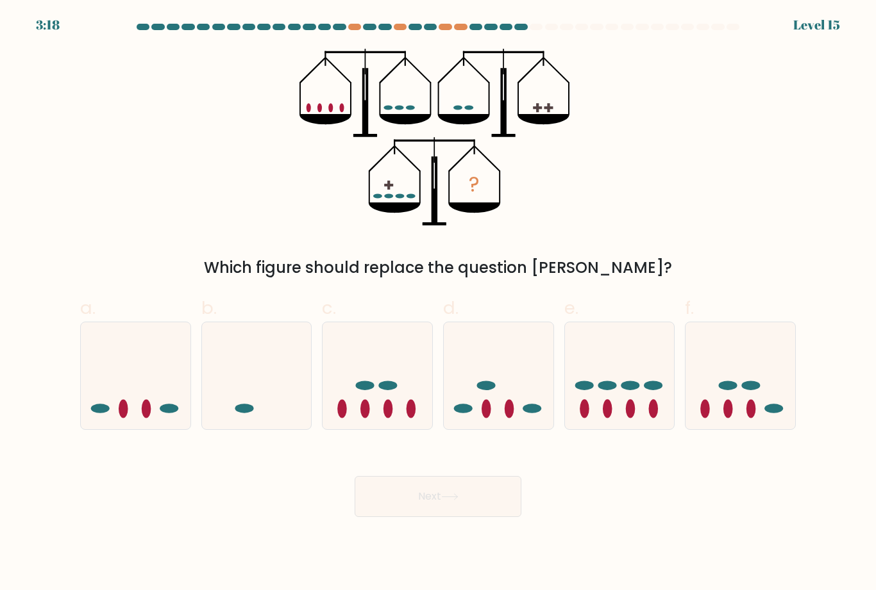
click at [371, 415] on icon at bounding box center [377, 376] width 110 height 90
click at [438, 304] on input "c." at bounding box center [438, 300] width 1 height 8
radio input "true"
click at [426, 516] on button "Next" at bounding box center [438, 496] width 167 height 41
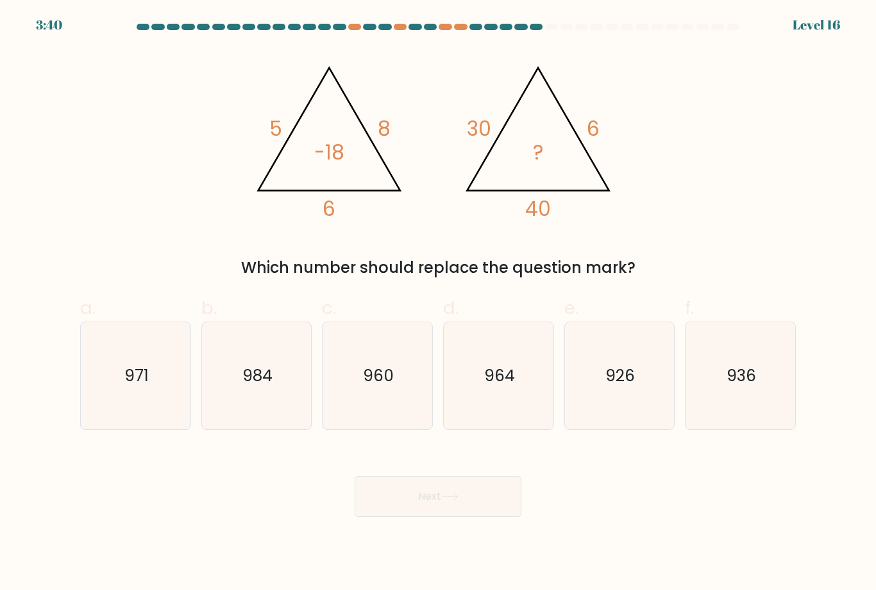
click at [211, 403] on icon "984" at bounding box center [256, 375] width 107 height 107
click at [438, 304] on input "b. 984" at bounding box center [438, 300] width 1 height 8
radio input "true"
click at [398, 514] on button "Next" at bounding box center [438, 496] width 167 height 41
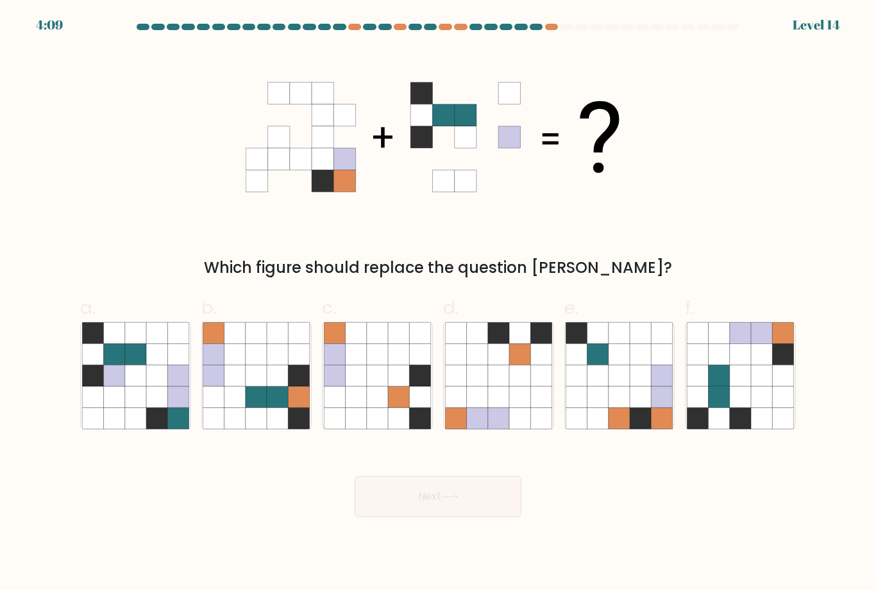
click at [726, 427] on icon at bounding box center [718, 418] width 21 height 21
click at [439, 304] on input "f." at bounding box center [438, 300] width 1 height 8
radio input "true"
click at [481, 537] on body "4:08 Level 14" at bounding box center [438, 295] width 876 height 590
click at [495, 515] on button "Next" at bounding box center [438, 496] width 167 height 41
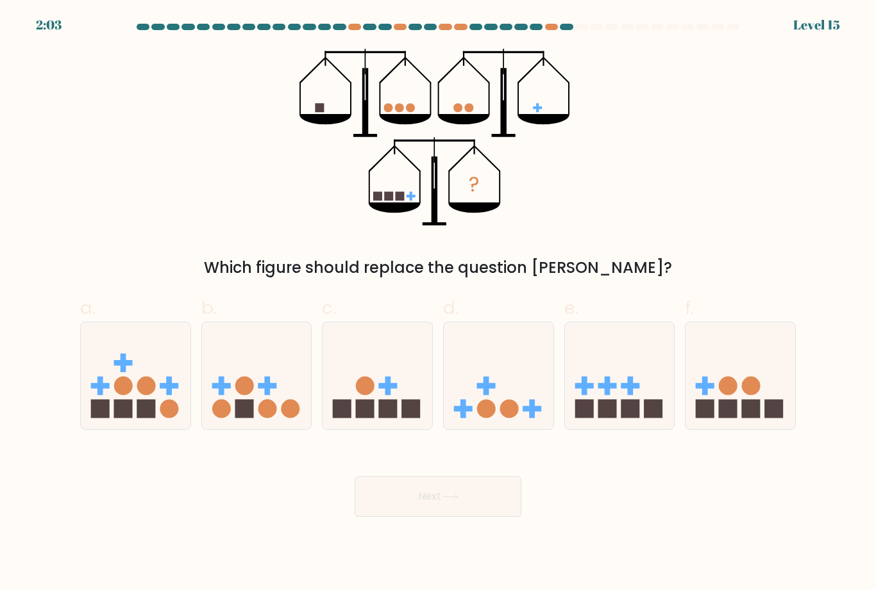
click at [580, 392] on icon at bounding box center [620, 376] width 110 height 90
click at [439, 304] on input "e." at bounding box center [438, 300] width 1 height 8
radio input "true"
click at [464, 517] on button "Next" at bounding box center [438, 496] width 167 height 41
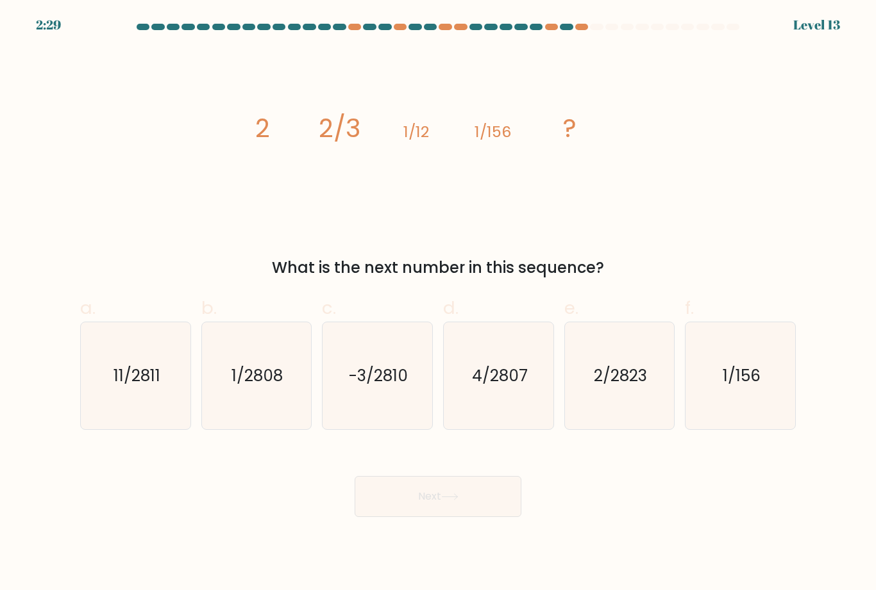
click at [479, 342] on icon "4/2807" at bounding box center [498, 375] width 107 height 107
click at [439, 304] on input "d. 4/2807" at bounding box center [438, 300] width 1 height 8
radio input "true"
click at [497, 511] on button "Next" at bounding box center [438, 496] width 167 height 41
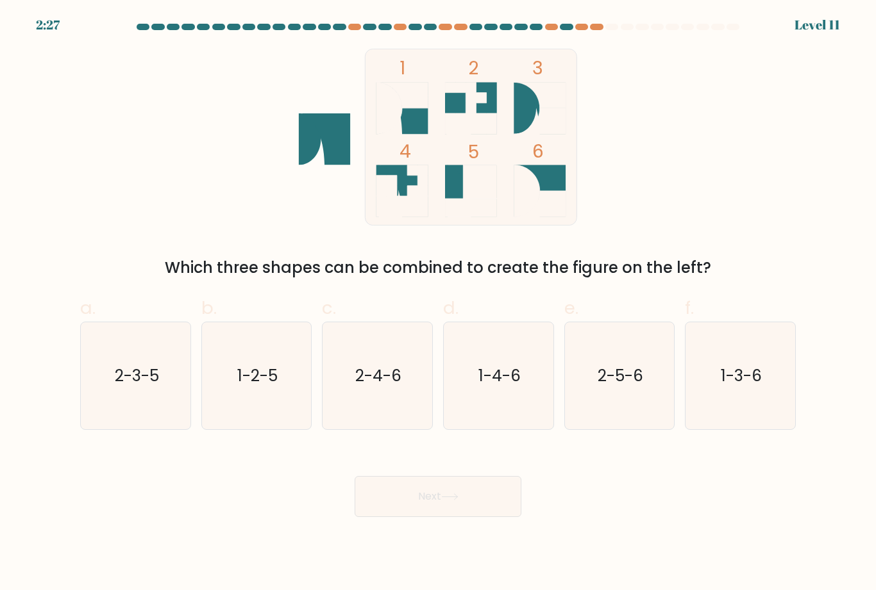
click at [698, 401] on icon "1-3-6" at bounding box center [740, 375] width 107 height 107
click at [439, 304] on input "f. 1-3-6" at bounding box center [438, 300] width 1 height 8
radio input "true"
click at [486, 517] on button "Next" at bounding box center [438, 496] width 167 height 41
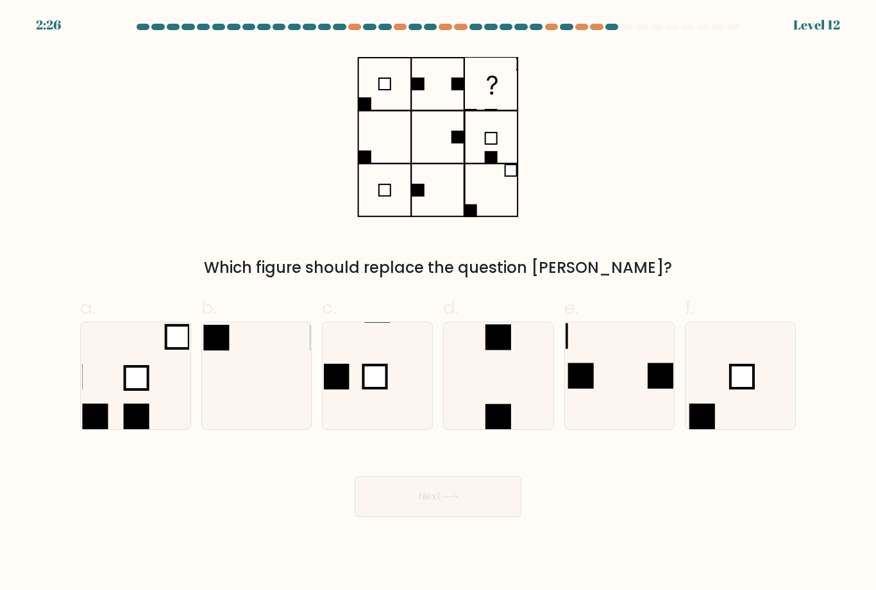
click at [472, 517] on button "Next" at bounding box center [438, 496] width 167 height 41
click at [608, 517] on div "Next" at bounding box center [437, 482] width 731 height 72
click at [347, 365] on icon at bounding box center [377, 375] width 107 height 107
click at [438, 304] on input "c." at bounding box center [438, 300] width 1 height 8
radio input "true"
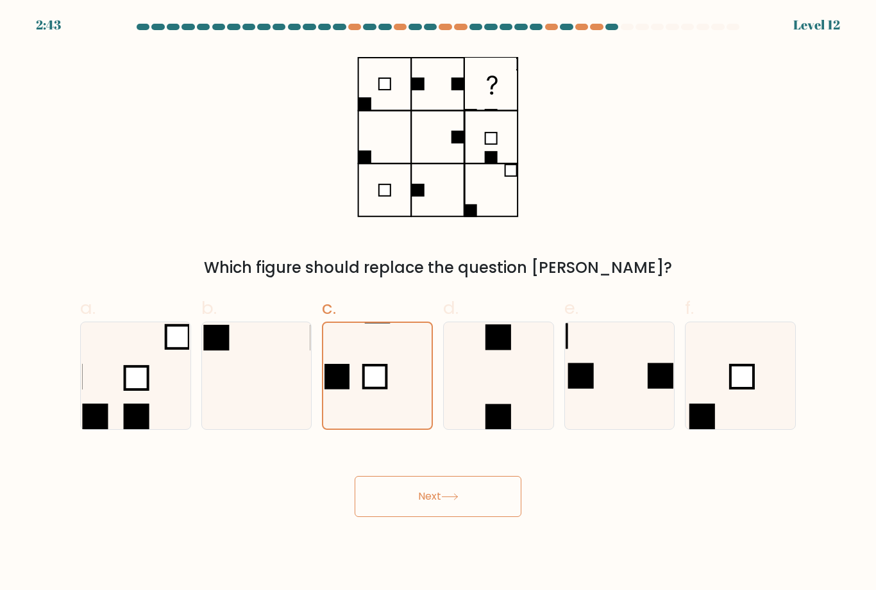
click at [376, 541] on body "2:43 Level 12" at bounding box center [438, 295] width 876 height 590
click at [376, 517] on button "Next" at bounding box center [438, 496] width 167 height 41
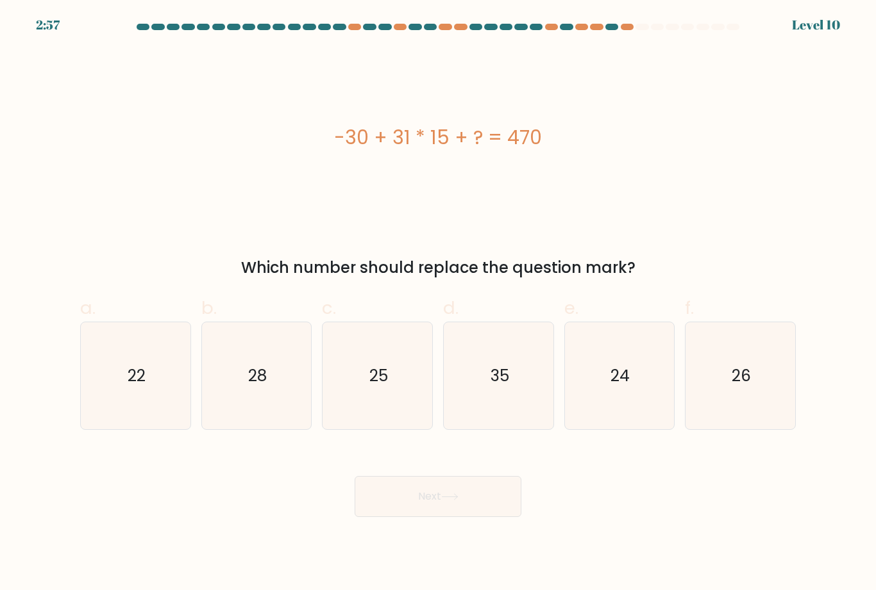
click at [486, 395] on icon "35" at bounding box center [498, 375] width 107 height 107
click at [439, 304] on input "d. 35" at bounding box center [438, 300] width 1 height 8
radio input "true"
click at [442, 517] on button "Next" at bounding box center [438, 496] width 167 height 41
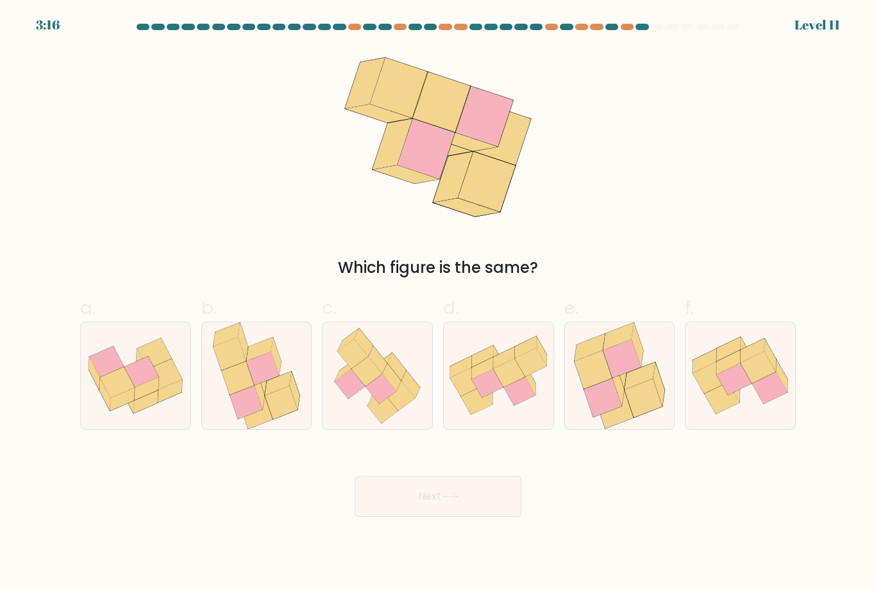
click at [335, 426] on icon at bounding box center [377, 375] width 105 height 107
click at [438, 304] on input "c." at bounding box center [438, 300] width 1 height 8
radio input "true"
click at [376, 517] on button "Next" at bounding box center [438, 496] width 167 height 41
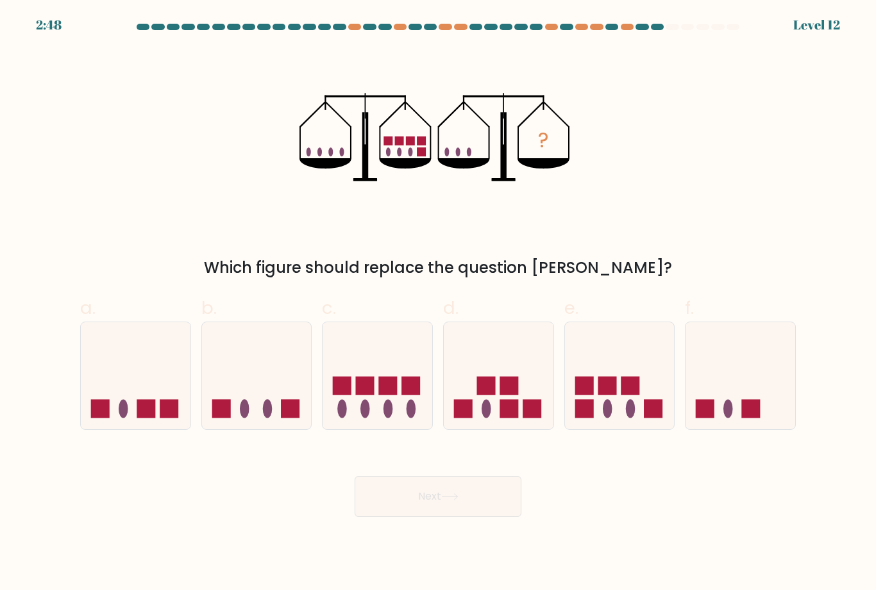
click at [590, 377] on icon at bounding box center [620, 376] width 110 height 90
click at [439, 304] on input "e." at bounding box center [438, 300] width 1 height 8
radio input "true"
click at [578, 395] on rect at bounding box center [584, 385] width 19 height 19
click at [439, 304] on input "e." at bounding box center [438, 300] width 1 height 8
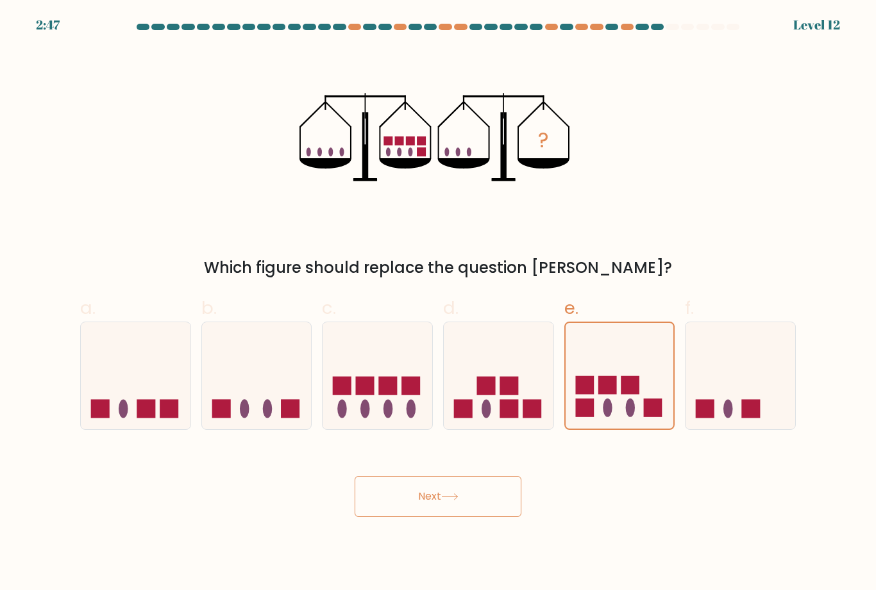
click at [491, 512] on button "Next" at bounding box center [438, 496] width 167 height 41
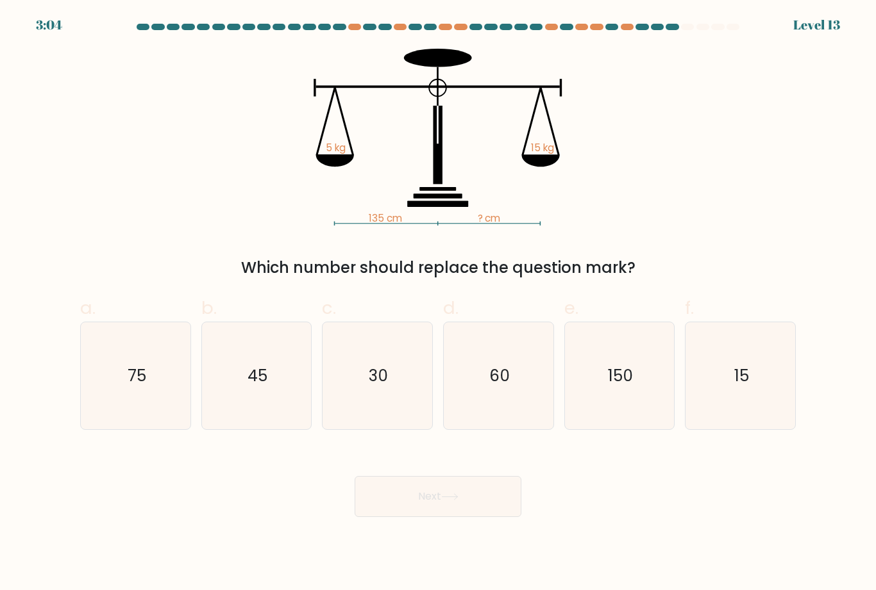
click at [297, 408] on icon "45" at bounding box center [256, 375] width 107 height 107
click at [438, 304] on input "b. 45" at bounding box center [438, 300] width 1 height 8
radio input "true"
click at [429, 517] on button "Next" at bounding box center [438, 496] width 167 height 41
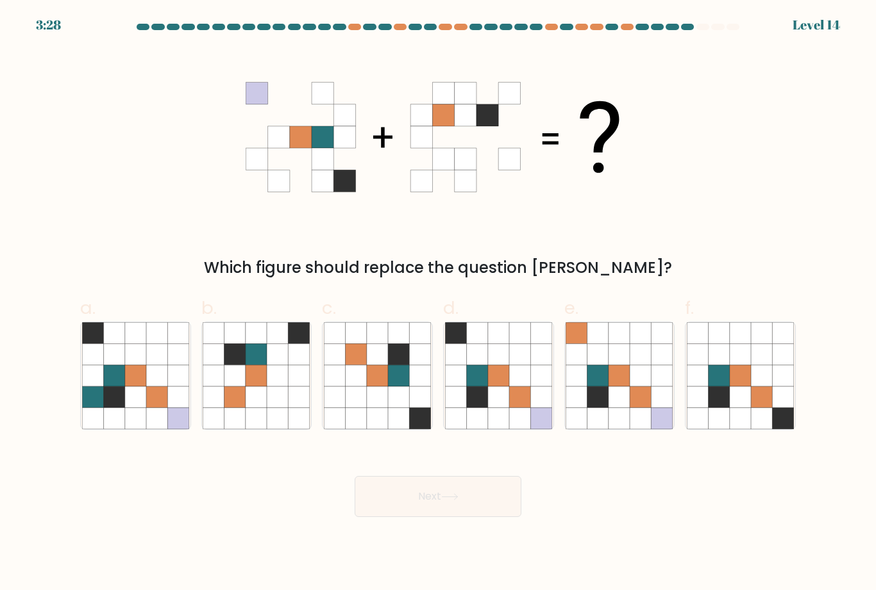
click at [520, 425] on icon at bounding box center [519, 418] width 21 height 21
click at [439, 304] on input "d." at bounding box center [438, 300] width 1 height 8
radio input "true"
click at [496, 517] on button "Next" at bounding box center [438, 496] width 167 height 41
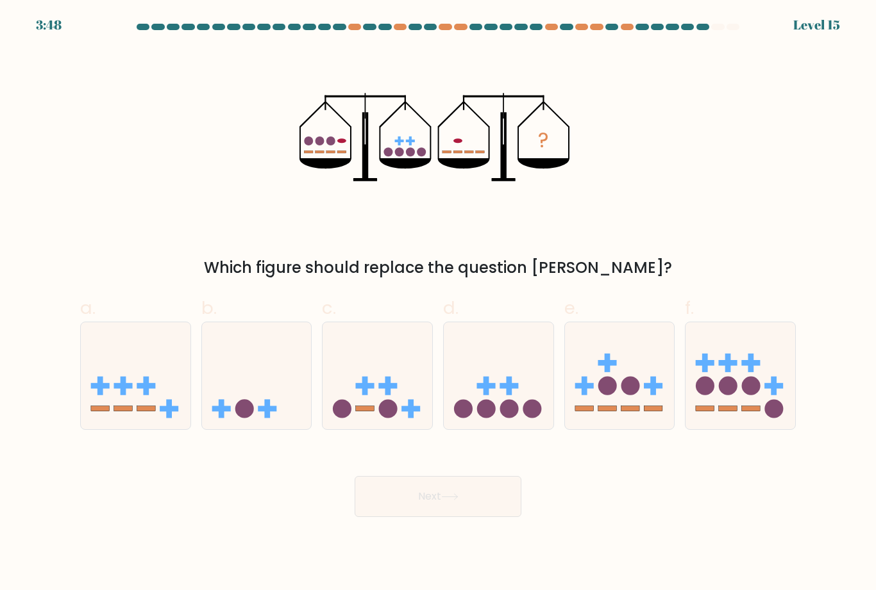
click at [261, 405] on icon at bounding box center [257, 376] width 110 height 90
click at [438, 304] on input "b." at bounding box center [438, 300] width 1 height 8
radio input "true"
click at [445, 501] on icon at bounding box center [449, 497] width 17 height 7
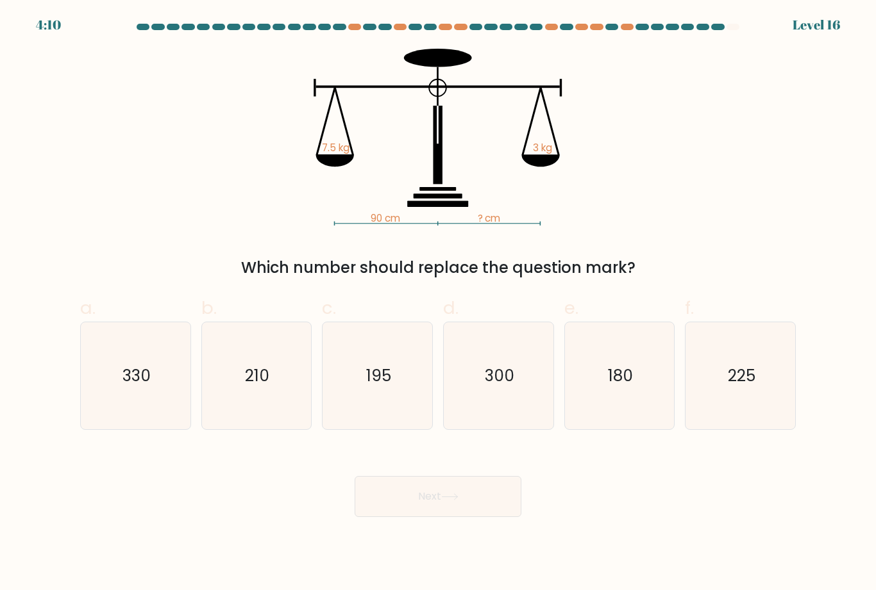
click at [695, 399] on icon "225" at bounding box center [740, 375] width 107 height 107
click at [439, 304] on input "f. 225" at bounding box center [438, 300] width 1 height 8
radio input "true"
click at [436, 506] on button "Next" at bounding box center [438, 496] width 167 height 41
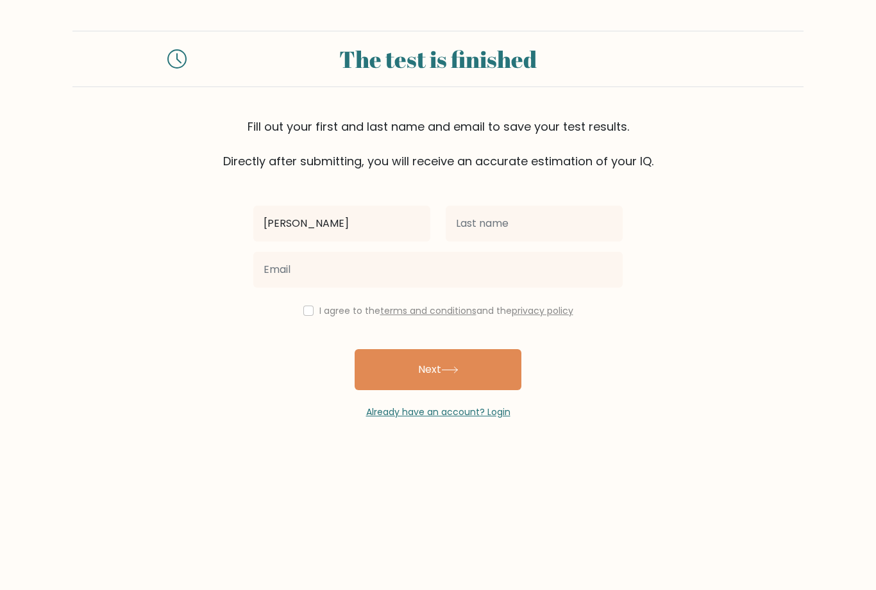
type input "[PERSON_NAME]"
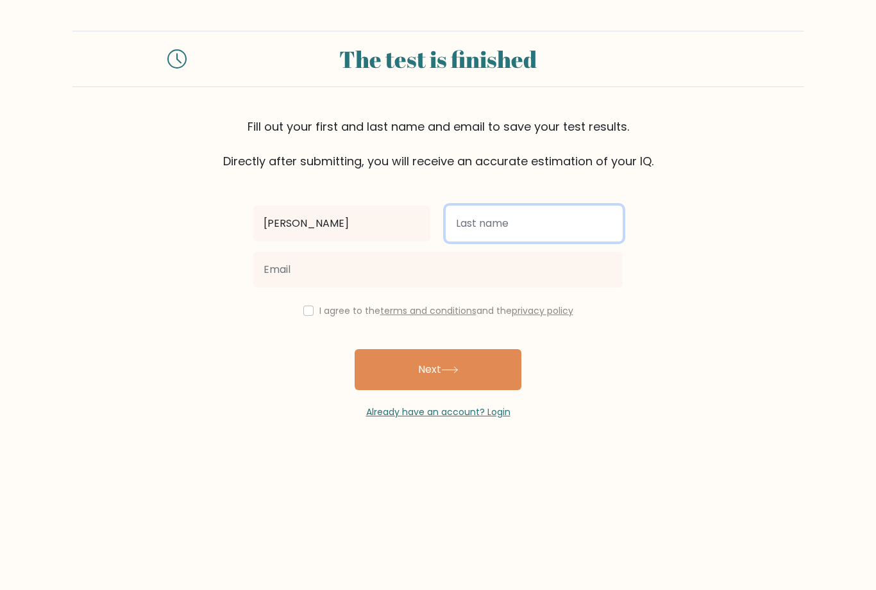
click at [569, 225] on input "text" at bounding box center [534, 224] width 177 height 36
type input "Zhou"
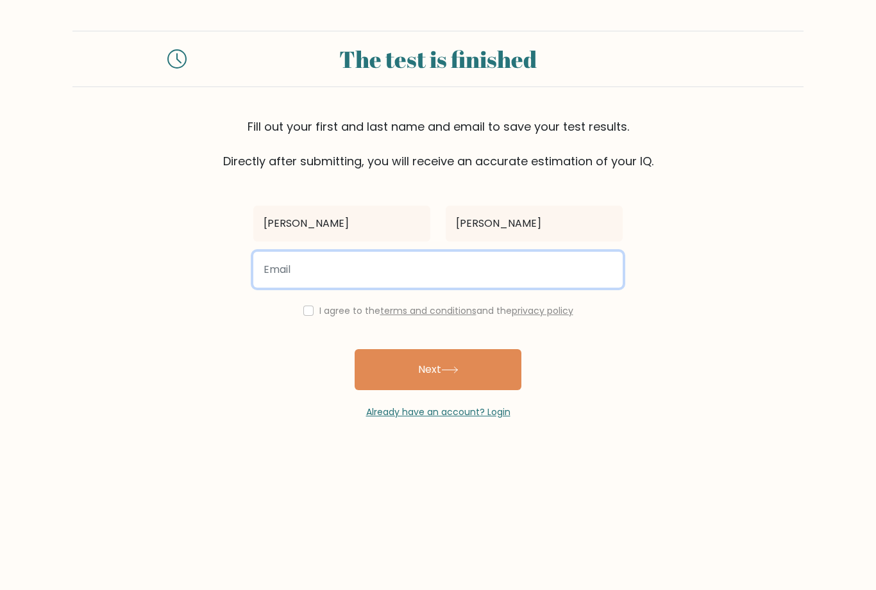
click at [317, 278] on input "email" at bounding box center [437, 270] width 369 height 36
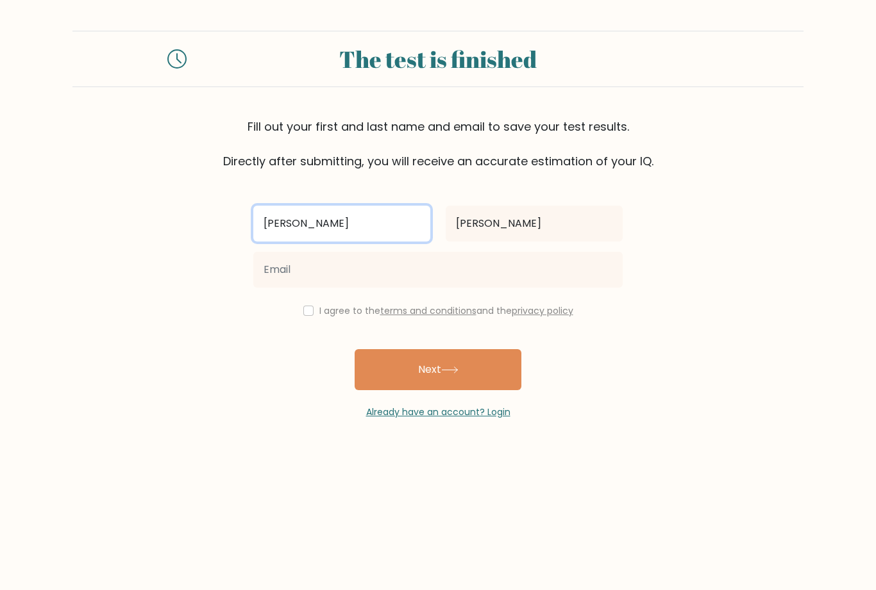
click at [324, 233] on input "[PERSON_NAME]" at bounding box center [341, 224] width 177 height 36
type input "E"
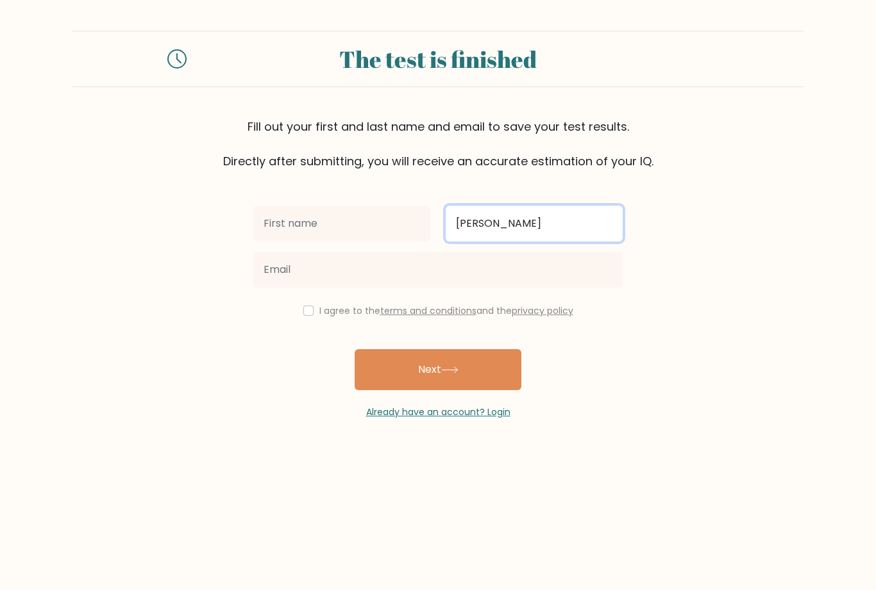
click at [476, 234] on input "Zhou" at bounding box center [534, 224] width 177 height 36
click at [476, 233] on input "Zhou" at bounding box center [534, 224] width 177 height 36
click at [485, 224] on input "Zhou" at bounding box center [534, 224] width 177 height 36
type input "Z"
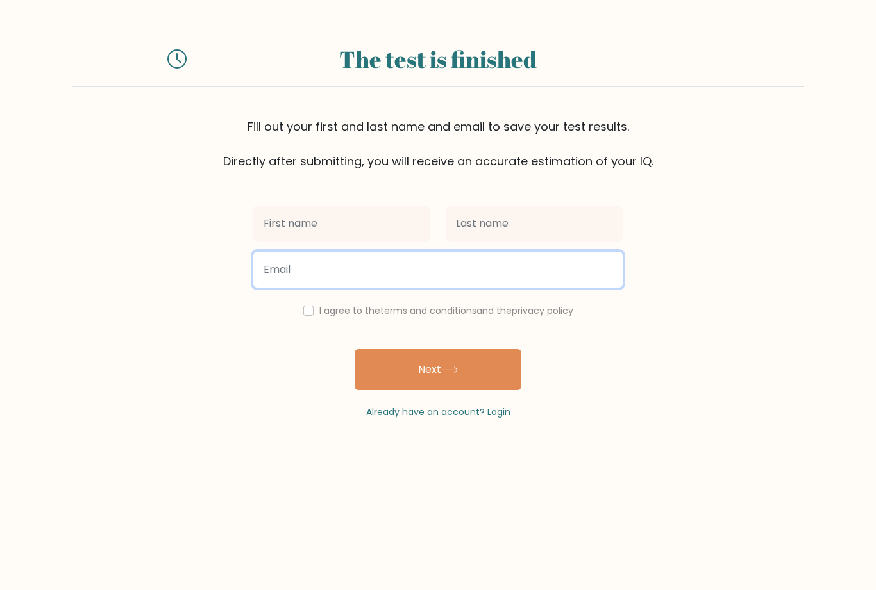
click at [537, 284] on input "email" at bounding box center [437, 270] width 369 height 36
type input "elaineyulanzhou@gmail.com"
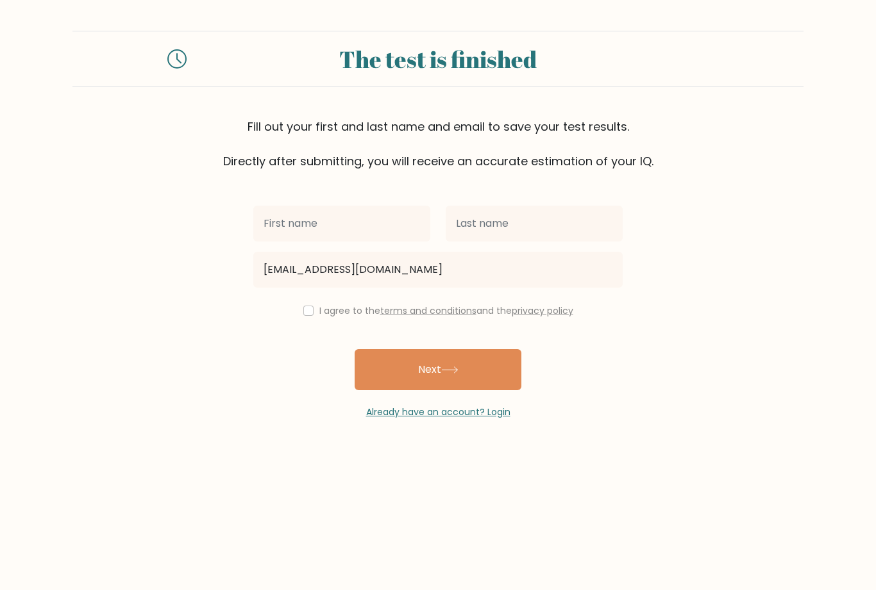
click at [326, 315] on label "I agree to the terms and conditions and the privacy policy" at bounding box center [446, 311] width 254 height 13
click at [308, 307] on input "checkbox" at bounding box center [308, 311] width 10 height 10
checkbox input "true"
click at [388, 386] on button "Next" at bounding box center [438, 369] width 167 height 41
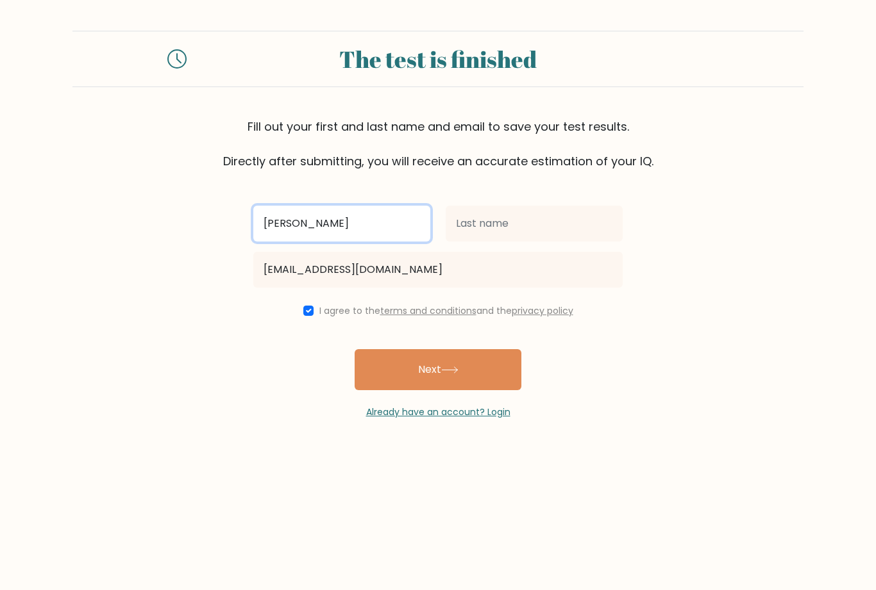
type input "[PERSON_NAME]"
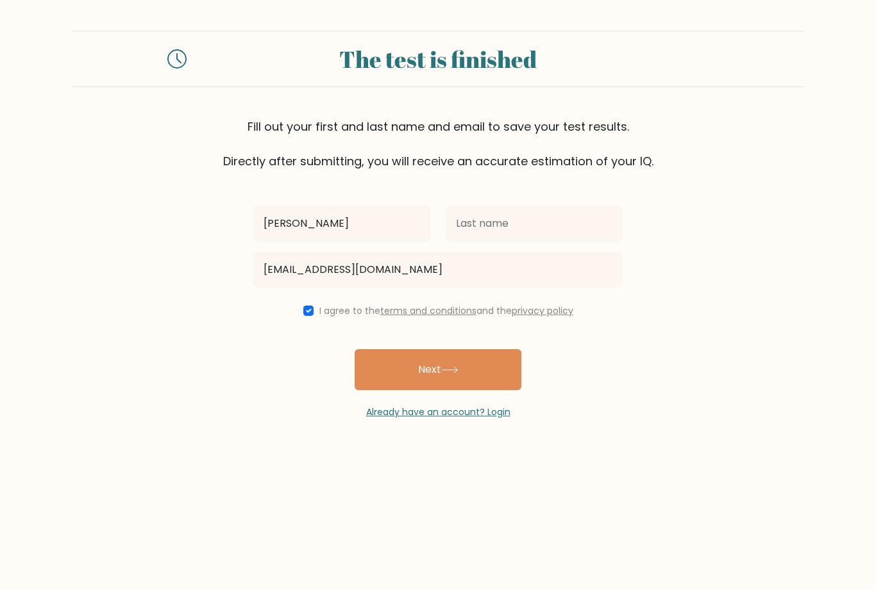
click at [685, 237] on form "The test is finished Fill out your first and last name and email to save your t…" at bounding box center [438, 225] width 876 height 389
click at [480, 362] on button "Next" at bounding box center [438, 369] width 167 height 41
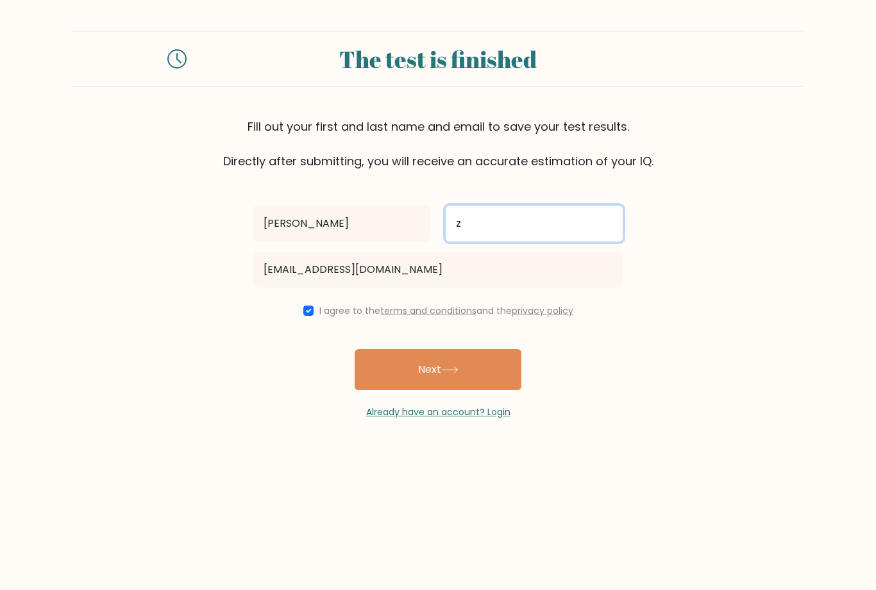
type input "z"
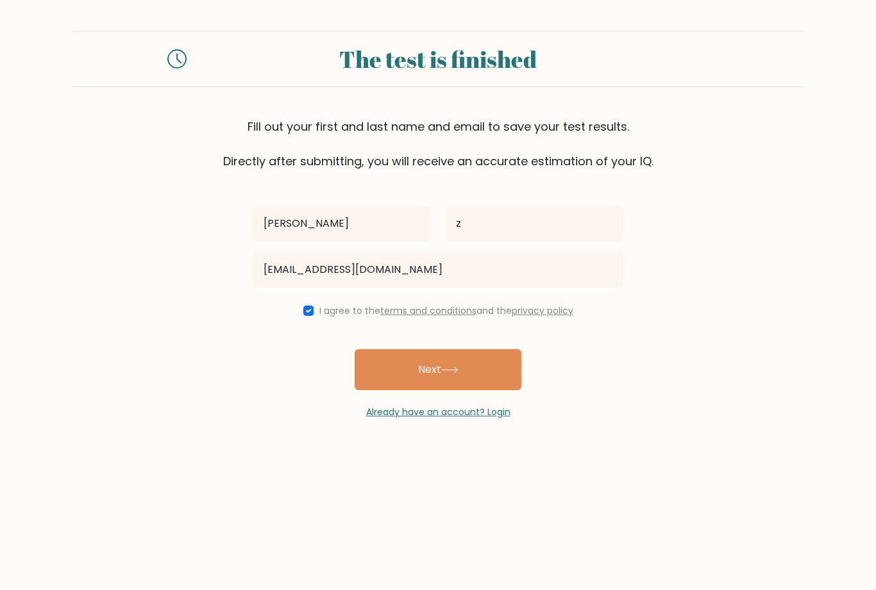
click at [711, 182] on form "The test is finished Fill out your first and last name and email to save your t…" at bounding box center [438, 225] width 876 height 389
click at [478, 374] on button "Next" at bounding box center [438, 369] width 167 height 41
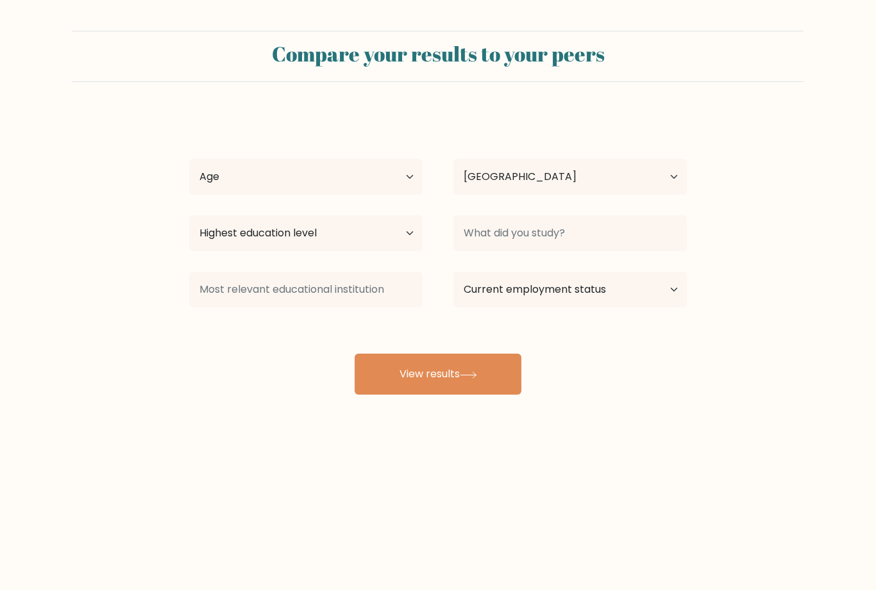
select select "US"
click at [253, 179] on select "Age Under [DEMOGRAPHIC_DATA] [DEMOGRAPHIC_DATA] [DEMOGRAPHIC_DATA] [DEMOGRAPHIC…" at bounding box center [305, 177] width 233 height 36
select select "min_18"
click at [476, 179] on select "Country [GEOGRAPHIC_DATA] [GEOGRAPHIC_DATA] [GEOGRAPHIC_DATA] [US_STATE] [GEOGR…" at bounding box center [569, 177] width 233 height 36
click at [205, 234] on select "Highest education level No schooling Primary Lower Secondary Upper Secondary Oc…" at bounding box center [305, 233] width 233 height 36
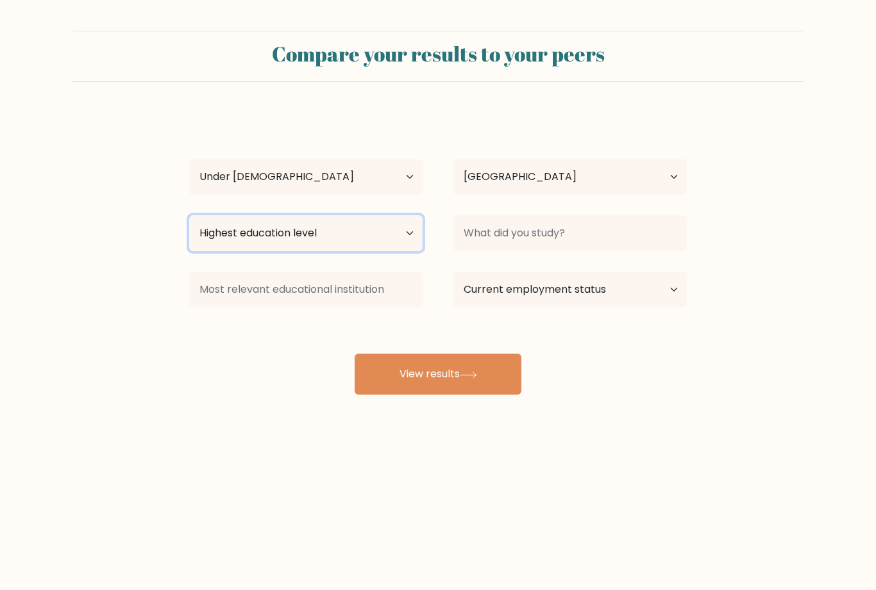
click at [216, 233] on select "Highest education level No schooling Primary Lower Secondary Upper Secondary Oc…" at bounding box center [305, 233] width 233 height 36
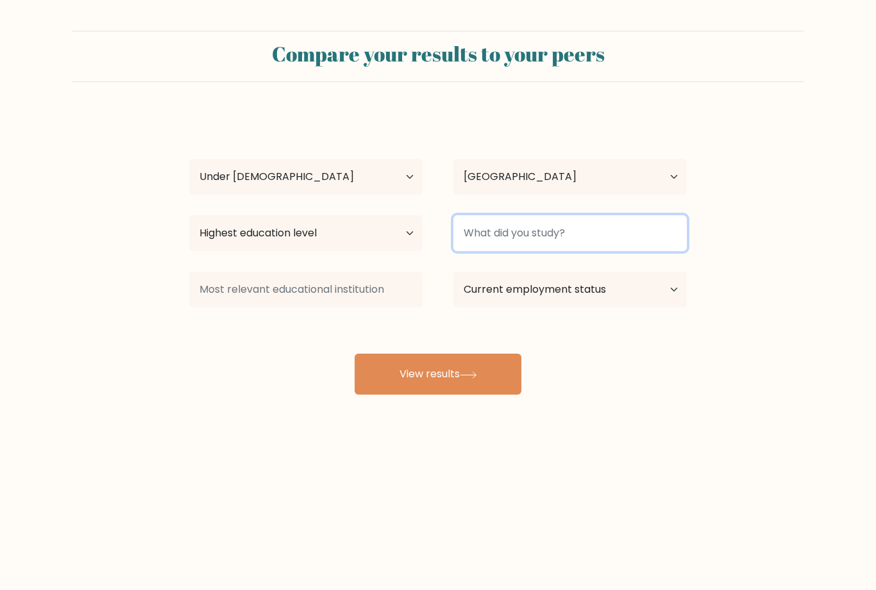
click at [498, 230] on input at bounding box center [569, 233] width 233 height 36
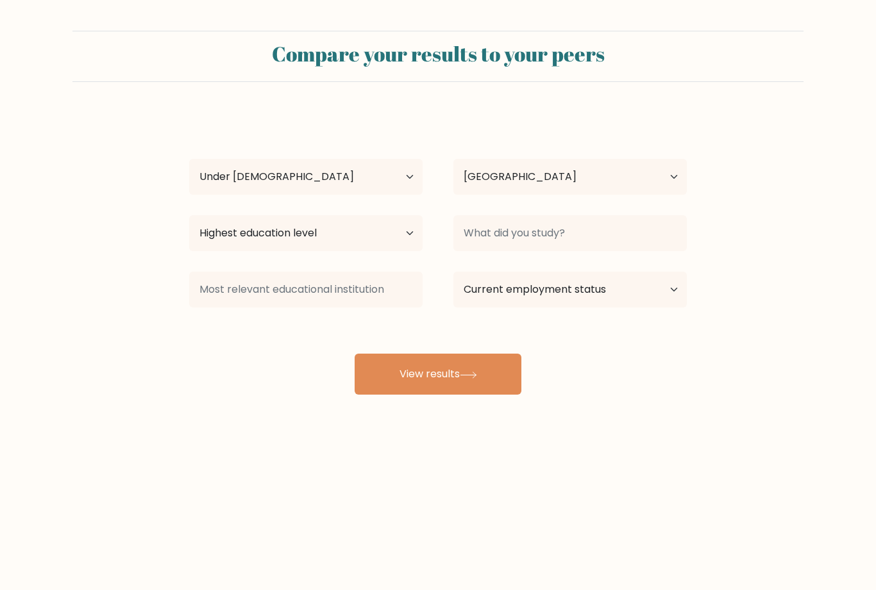
click at [93, 119] on form "Compare your results to your peers [PERSON_NAME] Age Under [DEMOGRAPHIC_DATA] […" at bounding box center [438, 213] width 876 height 364
click at [489, 299] on select "Current employment status Employed Student Retired Other / prefer not to answer" at bounding box center [569, 290] width 233 height 36
click at [489, 287] on select "Current employment status Employed Student Retired Other / prefer not to answer" at bounding box center [569, 290] width 233 height 36
select select "student"
click at [488, 300] on select "Current employment status Employed Student Retired Other / prefer not to answer" at bounding box center [569, 290] width 233 height 36
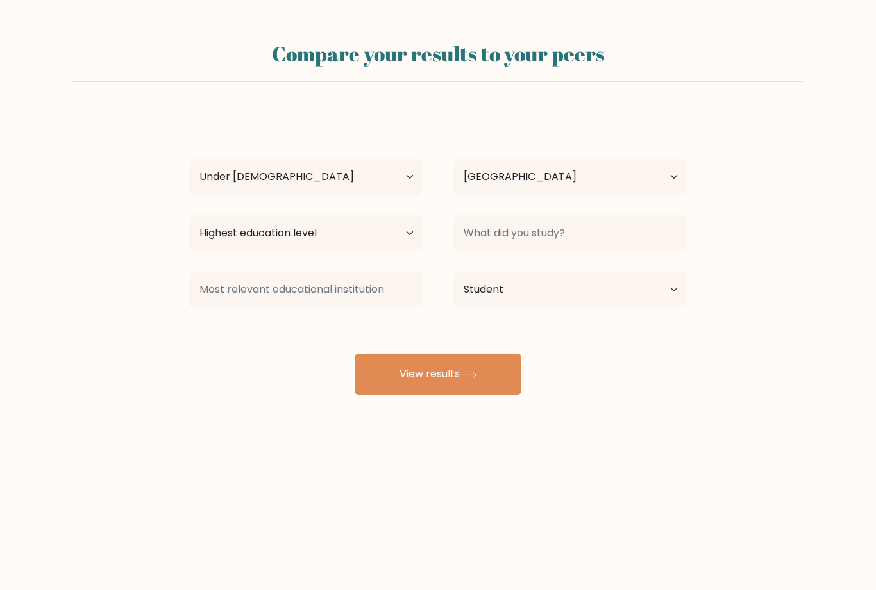
click at [387, 384] on button "View results" at bounding box center [438, 374] width 167 height 41
click at [281, 235] on select "Highest education level No schooling Primary Lower Secondary Upper Secondary Oc…" at bounding box center [305, 233] width 233 height 36
click at [218, 226] on select "Highest education level No schooling Primary Lower Secondary Upper Secondary Oc…" at bounding box center [305, 233] width 233 height 36
select select "upper_secondary"
click at [378, 380] on button "View results" at bounding box center [438, 374] width 167 height 41
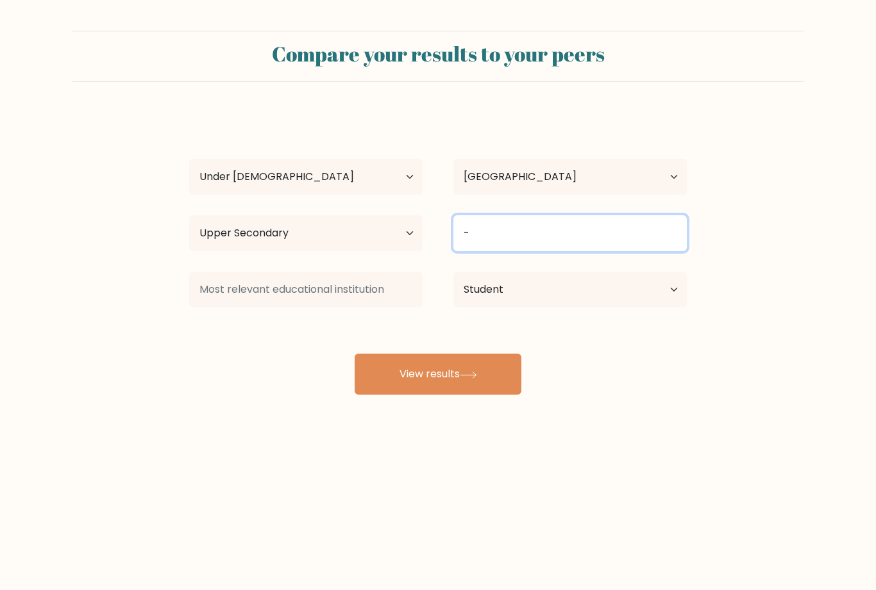
type input "-"
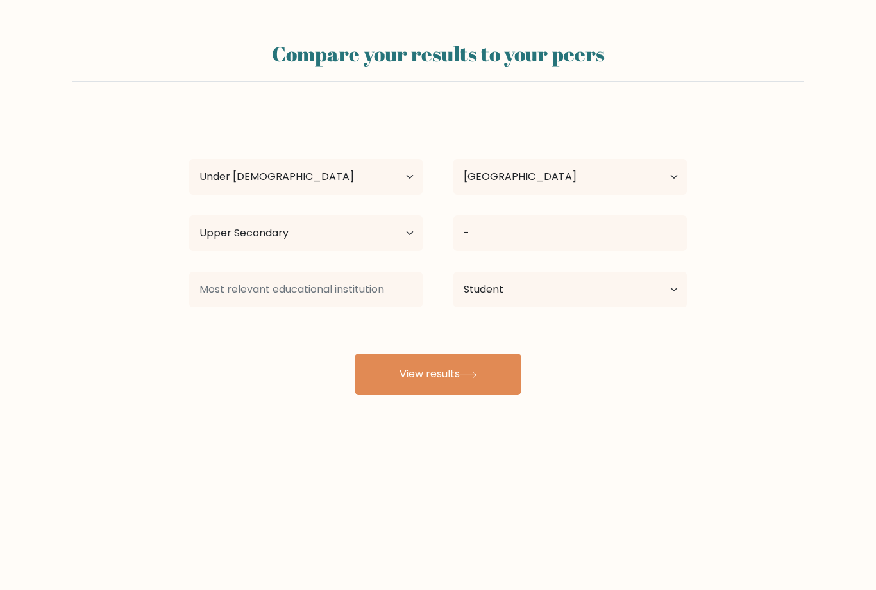
click at [155, 138] on form "Compare your results to your peers [PERSON_NAME] Age Under [DEMOGRAPHIC_DATA] […" at bounding box center [438, 213] width 876 height 364
click at [421, 395] on button "View results" at bounding box center [438, 374] width 167 height 41
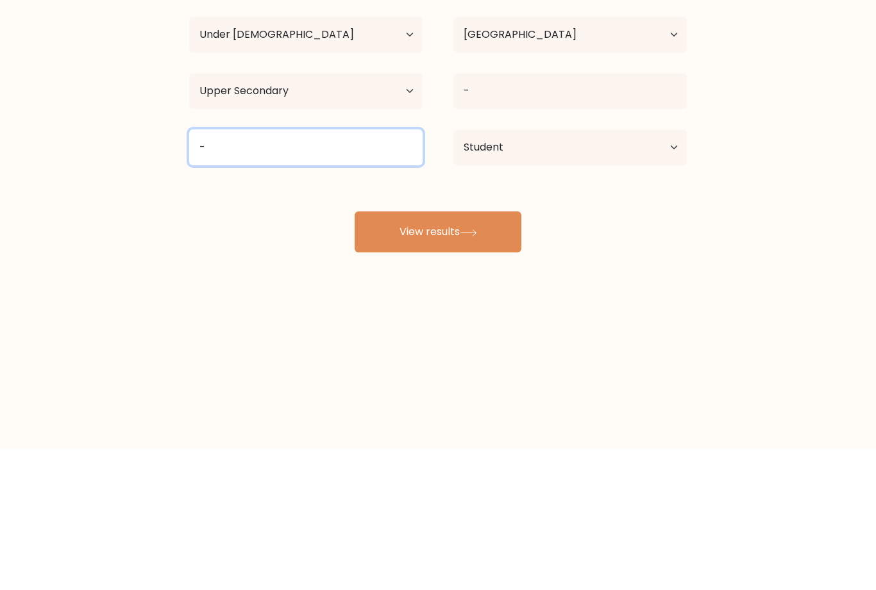
type input "-"
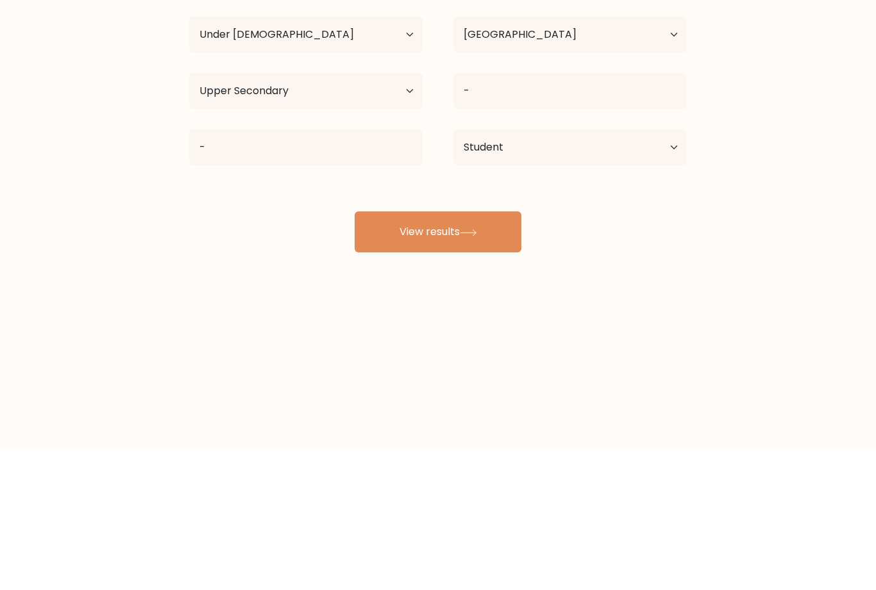
click at [426, 354] on button "View results" at bounding box center [438, 374] width 167 height 41
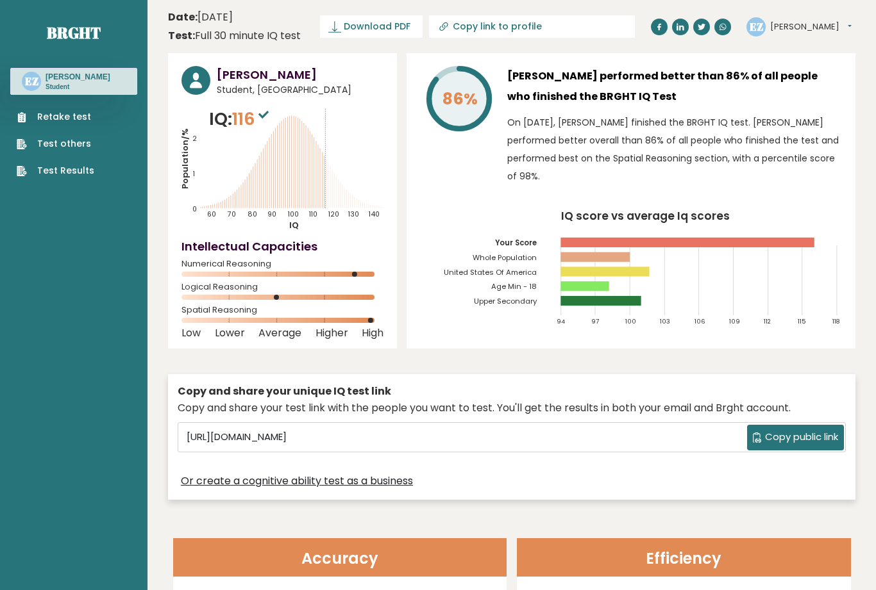
click at [235, 76] on h3 "[PERSON_NAME]" at bounding box center [300, 74] width 167 height 17
click at [233, 87] on span "Student, United States of America" at bounding box center [300, 89] width 167 height 13
click at [255, 119] on span "116" at bounding box center [252, 119] width 40 height 24
click at [269, 112] on icon at bounding box center [263, 115] width 10 height 8
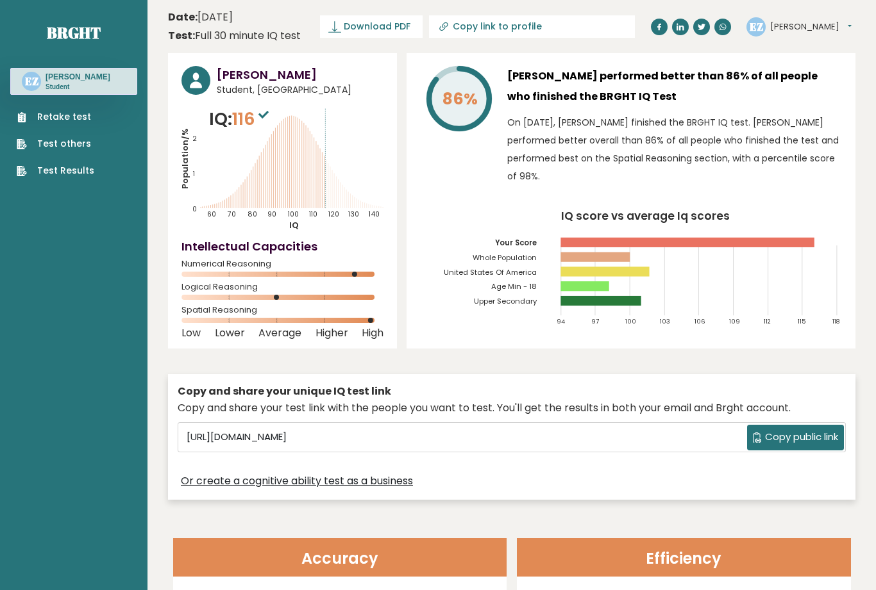
click at [212, 84] on div "Elaine Z Student, United States of America" at bounding box center [282, 81] width 202 height 31
click at [212, 83] on div "Elaine Z Student, United States of America" at bounding box center [282, 81] width 202 height 31
click at [773, 21] on button "[PERSON_NAME]" at bounding box center [810, 27] width 81 height 13
click at [782, 62] on link "Profile" at bounding box center [803, 65] width 65 height 18
click at [782, 21] on button "[PERSON_NAME]" at bounding box center [810, 27] width 81 height 13
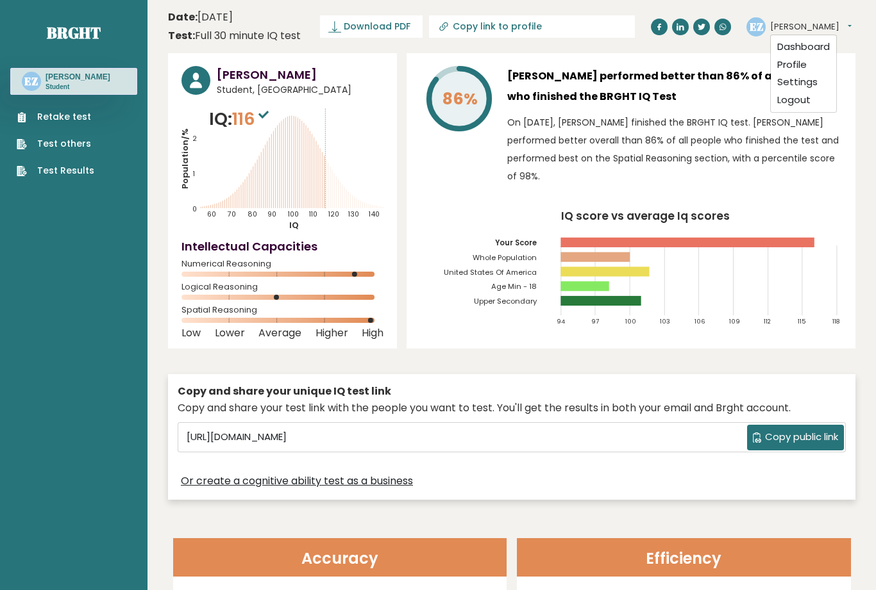
click at [785, 83] on link "Settings" at bounding box center [803, 83] width 65 height 18
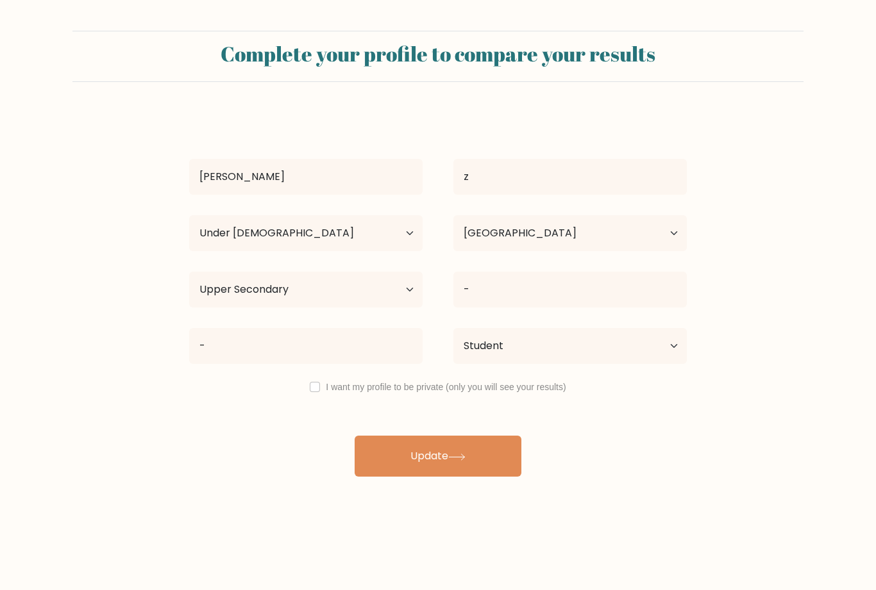
select select "min_18"
select select "US"
select select "upper_secondary"
select select "student"
click at [240, 230] on select "Age Under [DEMOGRAPHIC_DATA] [DEMOGRAPHIC_DATA] [DEMOGRAPHIC_DATA] [DEMOGRAPHIC…" at bounding box center [305, 233] width 233 height 36
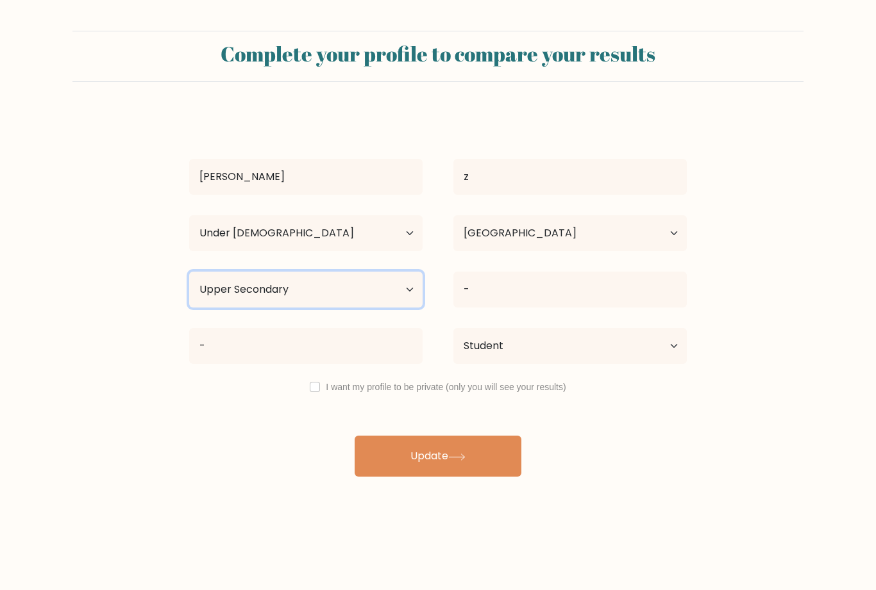
click at [213, 286] on select "Highest education level No schooling Primary Lower Secondary Upper Secondary Oc…" at bounding box center [305, 290] width 233 height 36
click at [224, 298] on select "Highest education level No schooling Primary Lower Secondary Upper Secondary Oc…" at bounding box center [305, 290] width 233 height 36
select select "lower_secondary"
click at [371, 453] on button "Update" at bounding box center [438, 456] width 167 height 41
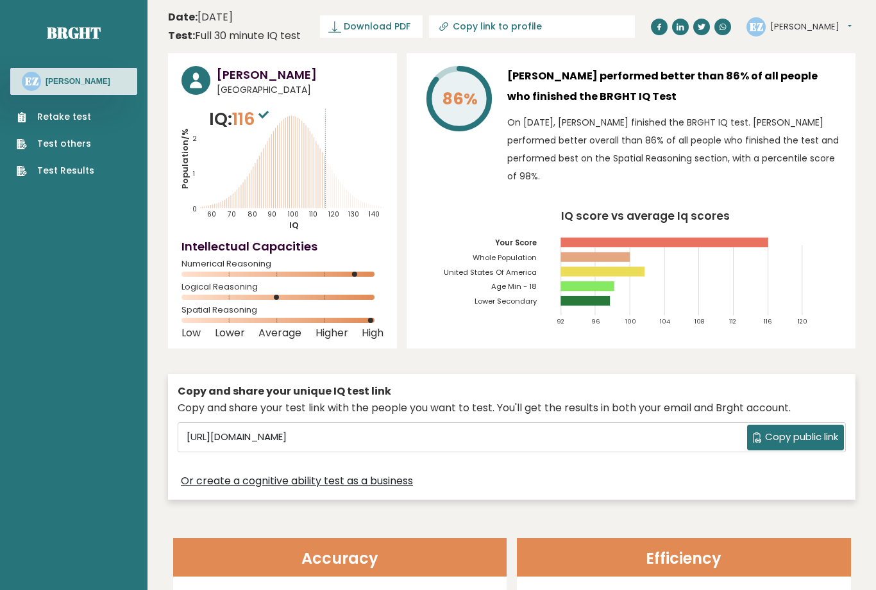
click at [773, 56] on div "86% [PERSON_NAME] performed better than 86% of all people who finished the BRGH…" at bounding box center [630, 201] width 449 height 296
click at [765, 37] on div "EZ [PERSON_NAME] Dashboard Profile Settings Logout" at bounding box center [800, 27] width 109 height 26
click at [830, 28] on div "EZ [PERSON_NAME] Dashboard Profile Settings Logout" at bounding box center [800, 27] width 109 height 26
click at [830, 27] on div "EZ [PERSON_NAME] Dashboard Profile Settings Logout" at bounding box center [800, 27] width 109 height 26
click at [802, 22] on button "[PERSON_NAME]" at bounding box center [810, 27] width 81 height 13
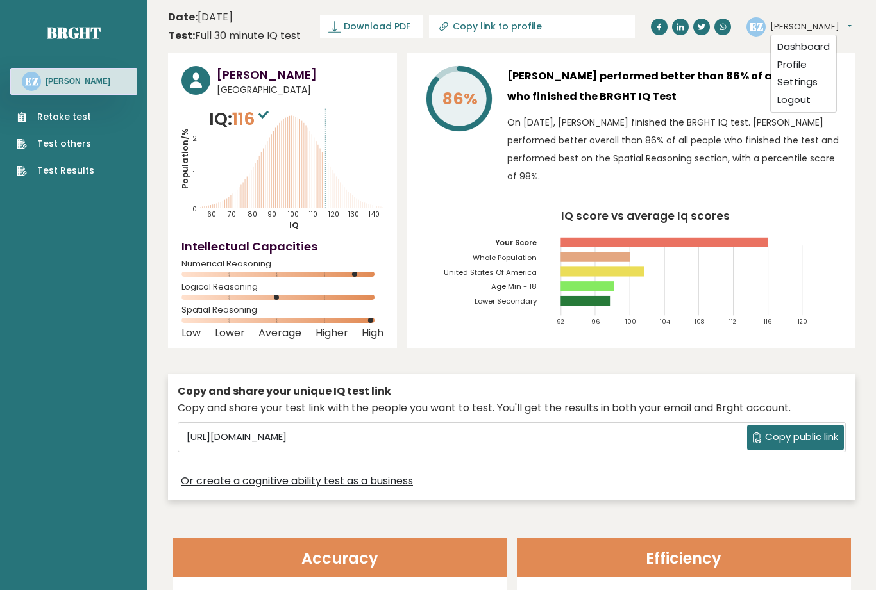
click at [809, 48] on link "Dashboard" at bounding box center [803, 47] width 65 height 18
click at [787, 29] on button "[PERSON_NAME]" at bounding box center [810, 27] width 81 height 13
click at [812, 87] on link "Settings" at bounding box center [803, 83] width 65 height 18
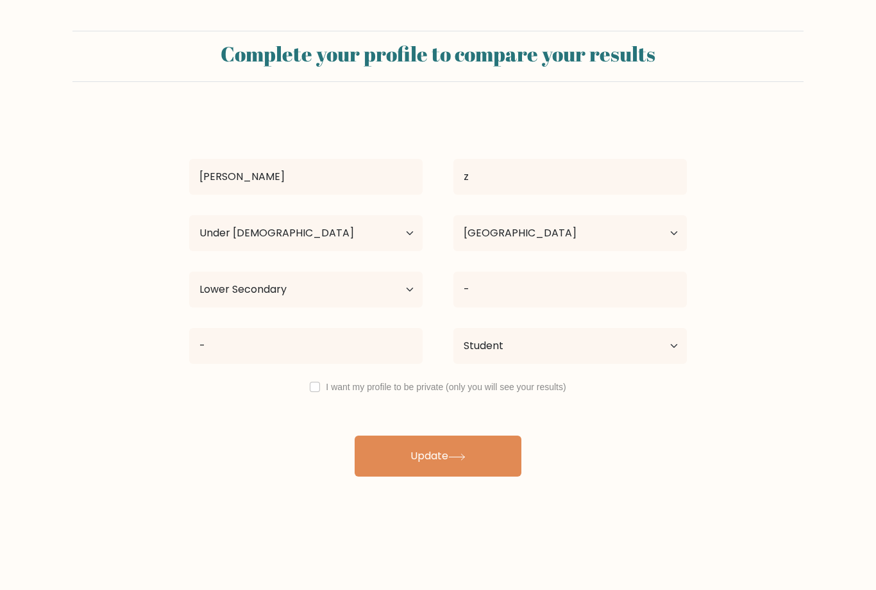
select select "min_18"
select select "US"
select select "lower_secondary"
click at [562, 343] on select "Current employment status Employed Student Retired Other / prefer not to answer" at bounding box center [569, 346] width 233 height 36
click at [551, 360] on select "Current employment status Employed Student Retired Other / prefer not to answer" at bounding box center [569, 346] width 233 height 36
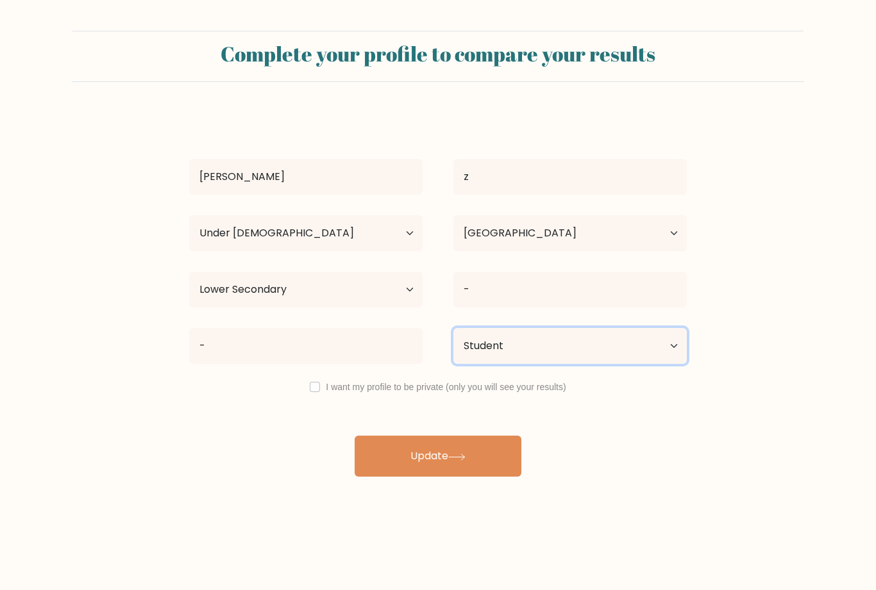
select select "other"
click at [475, 456] on button "Update" at bounding box center [438, 456] width 167 height 41
